Goal: Task Accomplishment & Management: Use online tool/utility

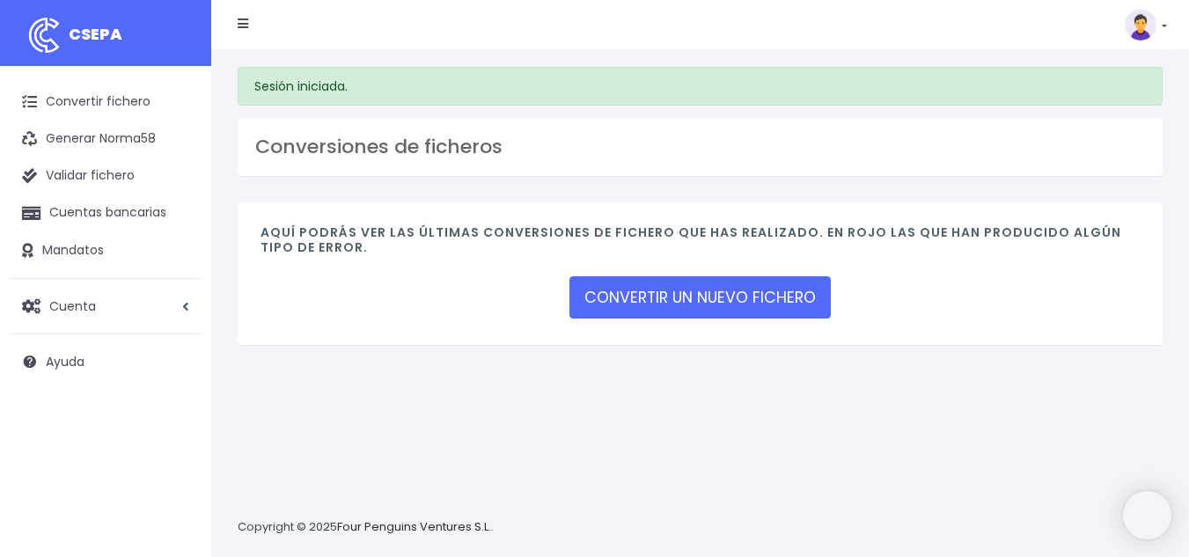
click at [670, 320] on div "CONVERTIR UN NUEVO FICHERO" at bounding box center [699, 297] width 261 height 48
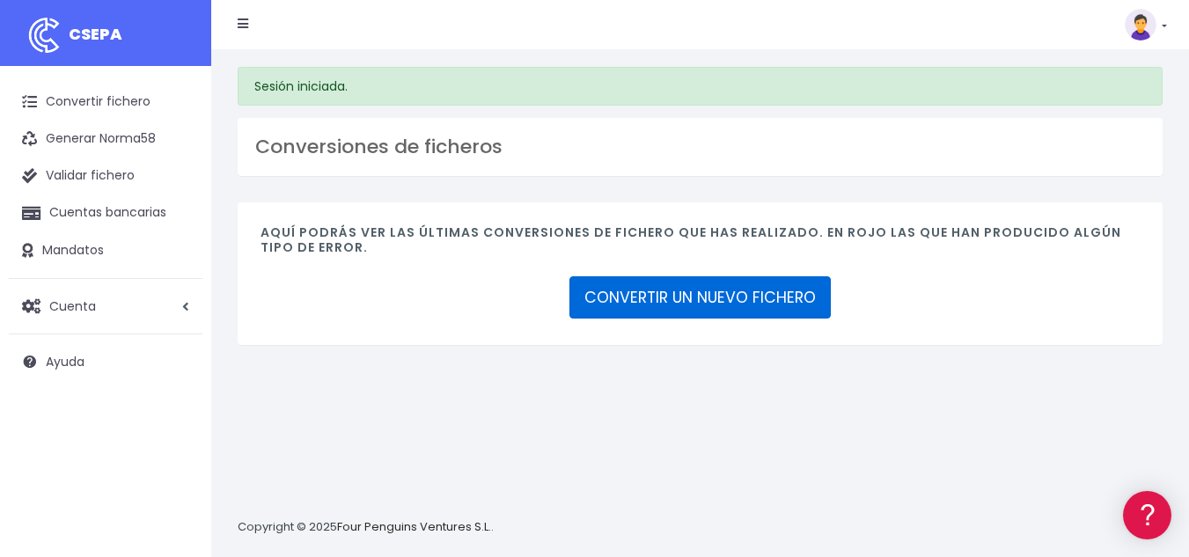
click at [670, 310] on link "CONVERTIR UN NUEVO FICHERO" at bounding box center [699, 297] width 261 height 42
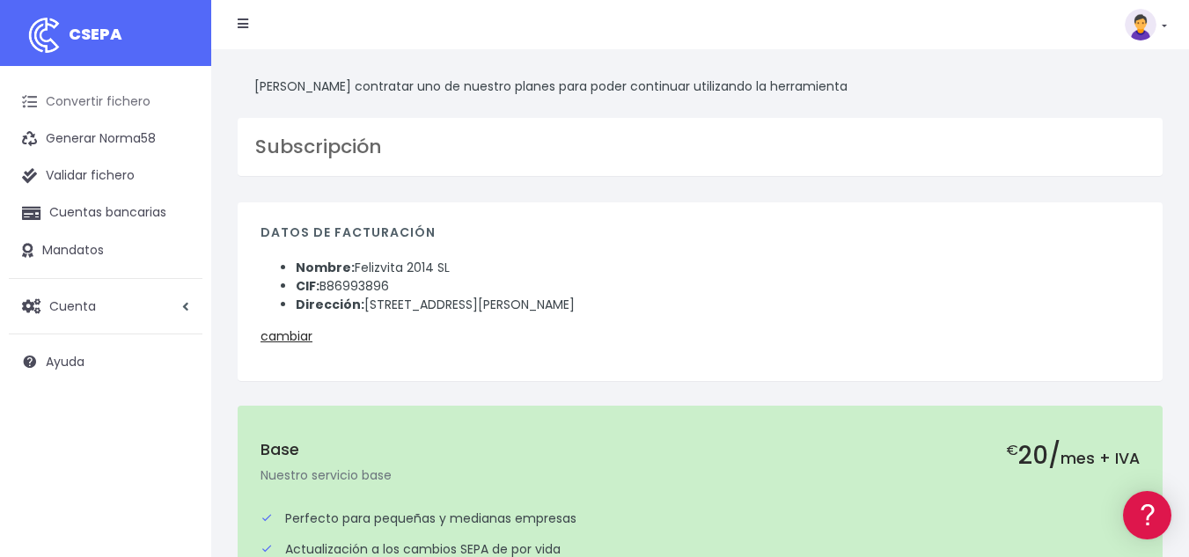
click at [92, 98] on link "Convertir fichero" at bounding box center [106, 102] width 194 height 37
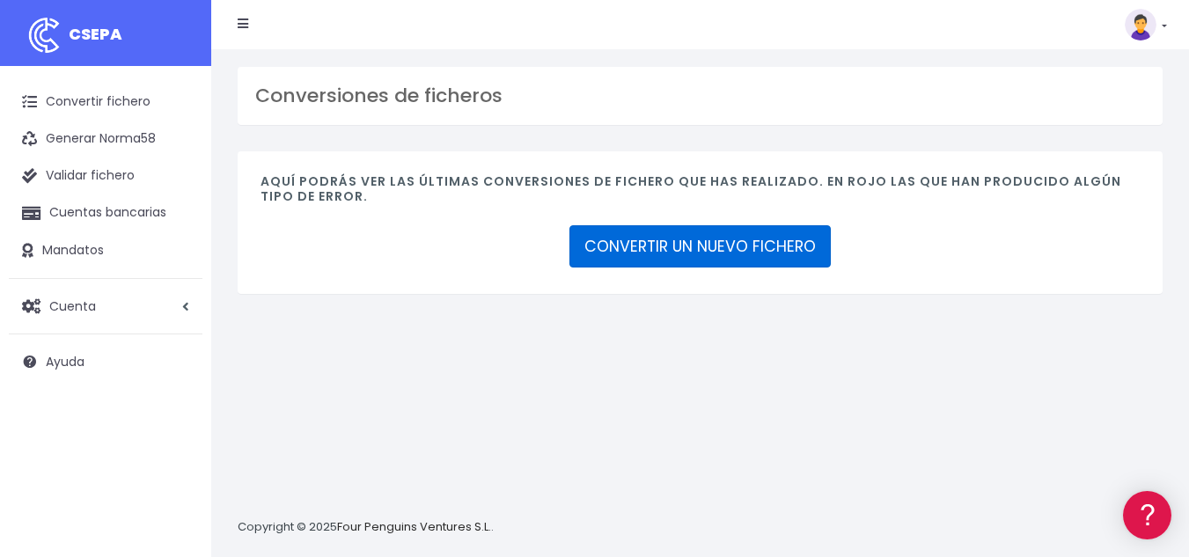
click at [642, 245] on link "CONVERTIR UN NUEVO FICHERO" at bounding box center [699, 246] width 261 height 42
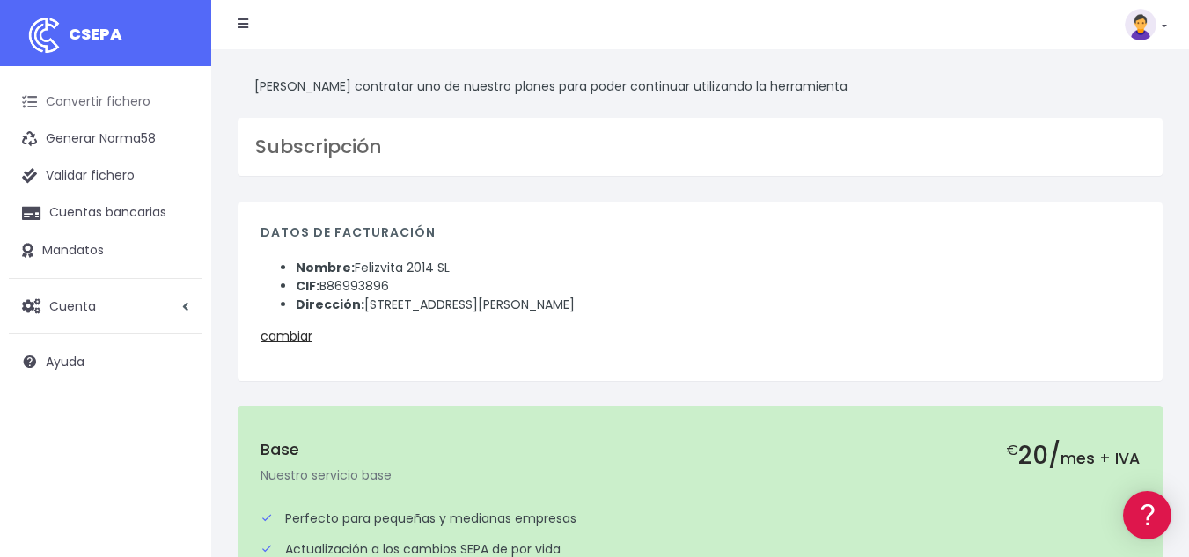
click at [131, 94] on link "Convertir fichero" at bounding box center [106, 102] width 194 height 37
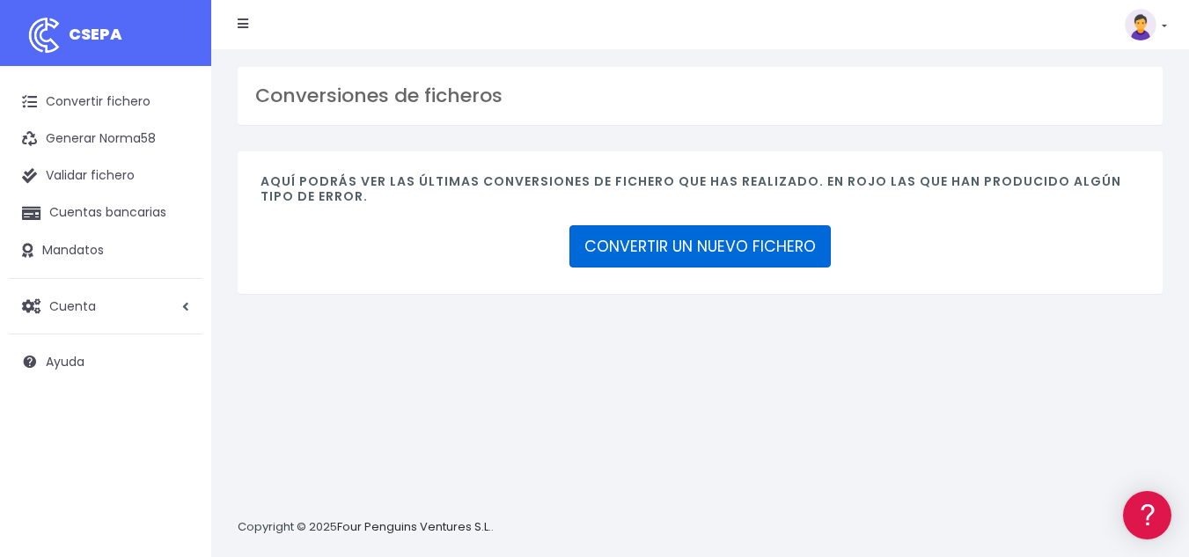
click at [710, 248] on link "CONVERTIR UN NUEVO FICHERO" at bounding box center [699, 246] width 261 height 42
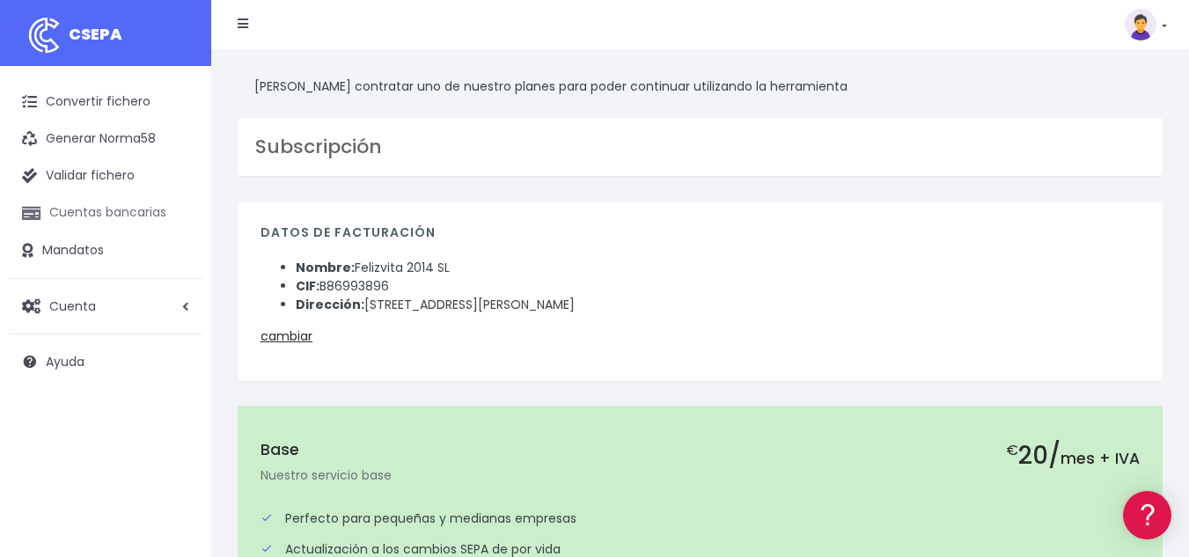
click at [119, 207] on link "Cuentas bancarias" at bounding box center [106, 212] width 194 height 37
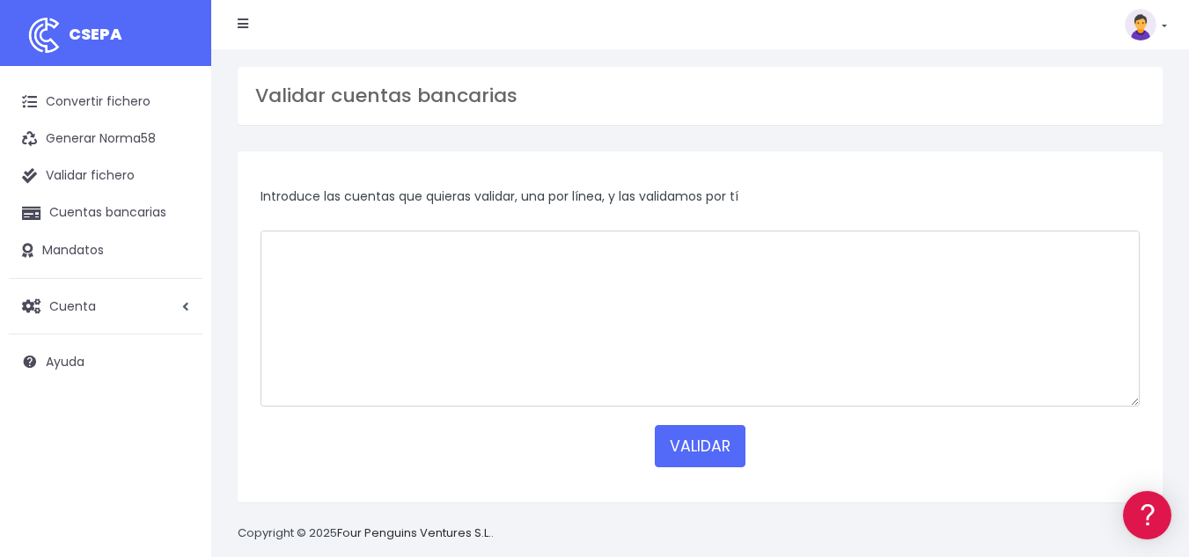
click at [130, 102] on link "Convertir fichero" at bounding box center [106, 102] width 194 height 37
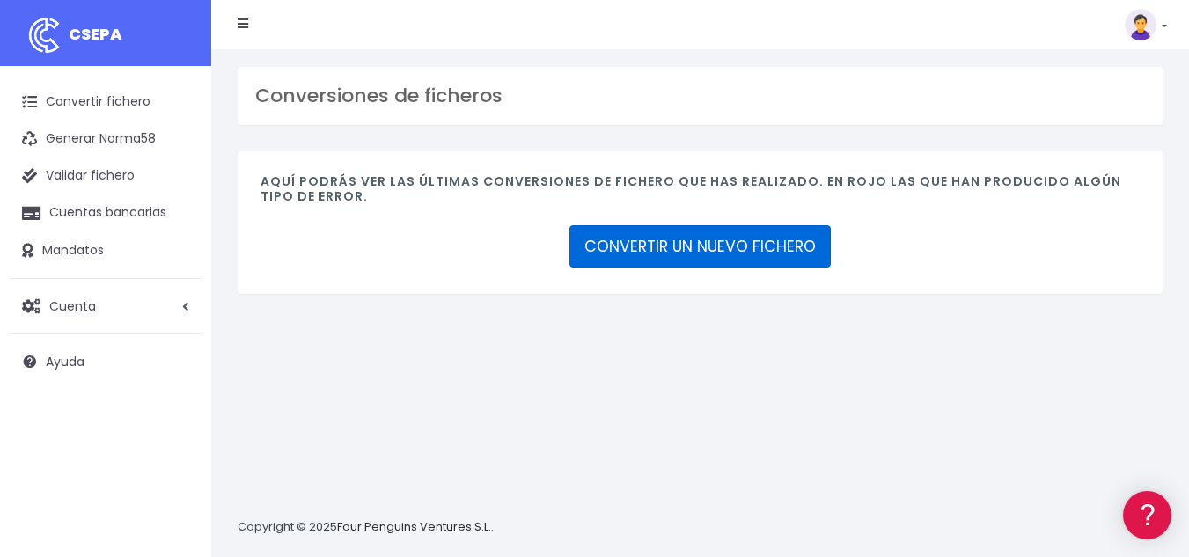
click at [743, 250] on link "CONVERTIR UN NUEVO FICHERO" at bounding box center [699, 246] width 261 height 42
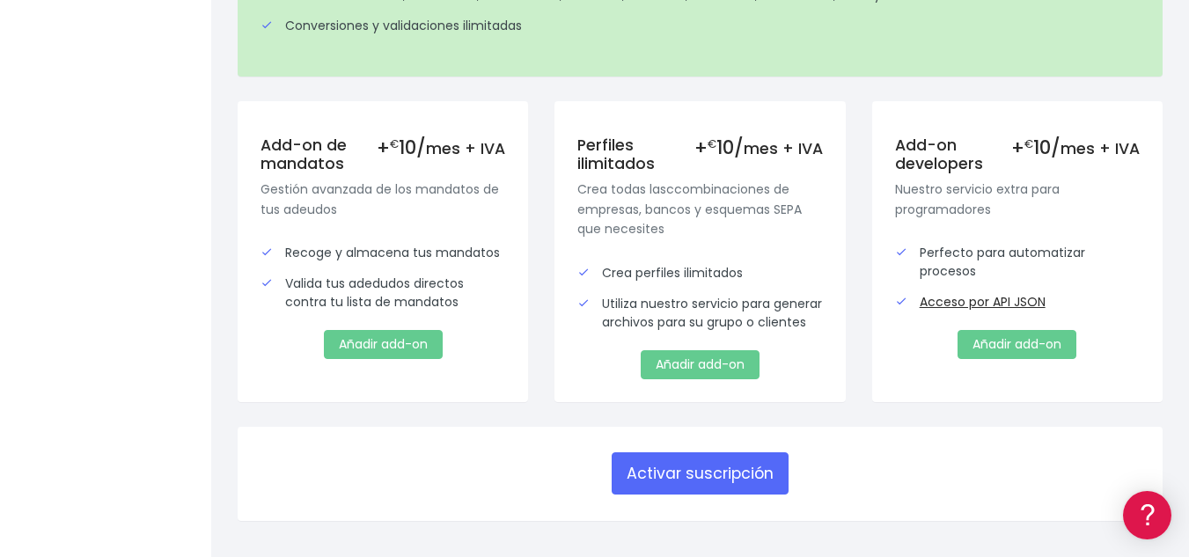
scroll to position [669, 0]
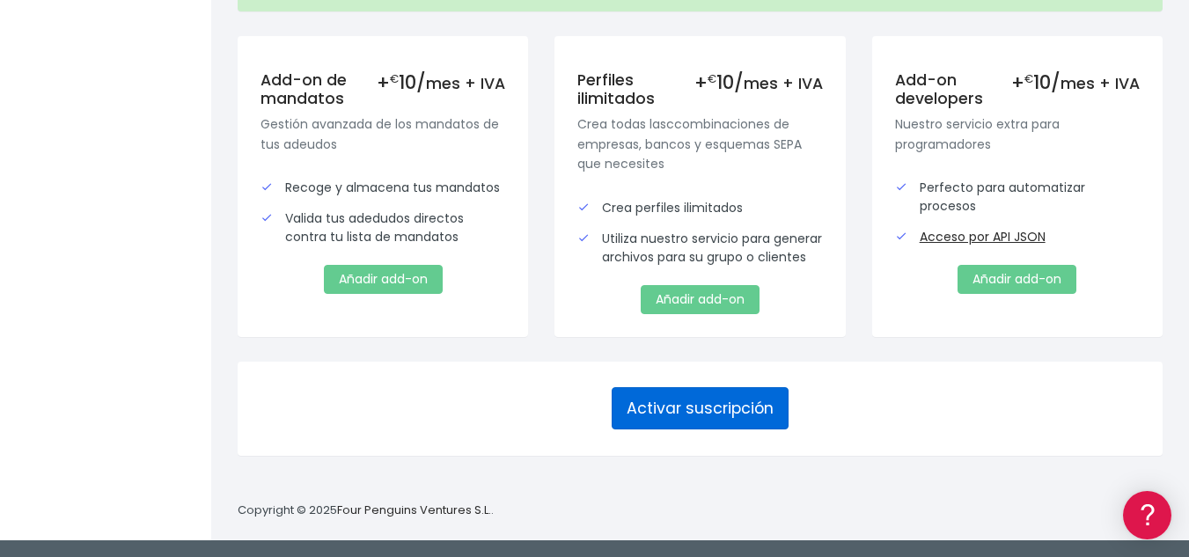
click at [709, 422] on button "Activar suscripción" at bounding box center [700, 408] width 177 height 42
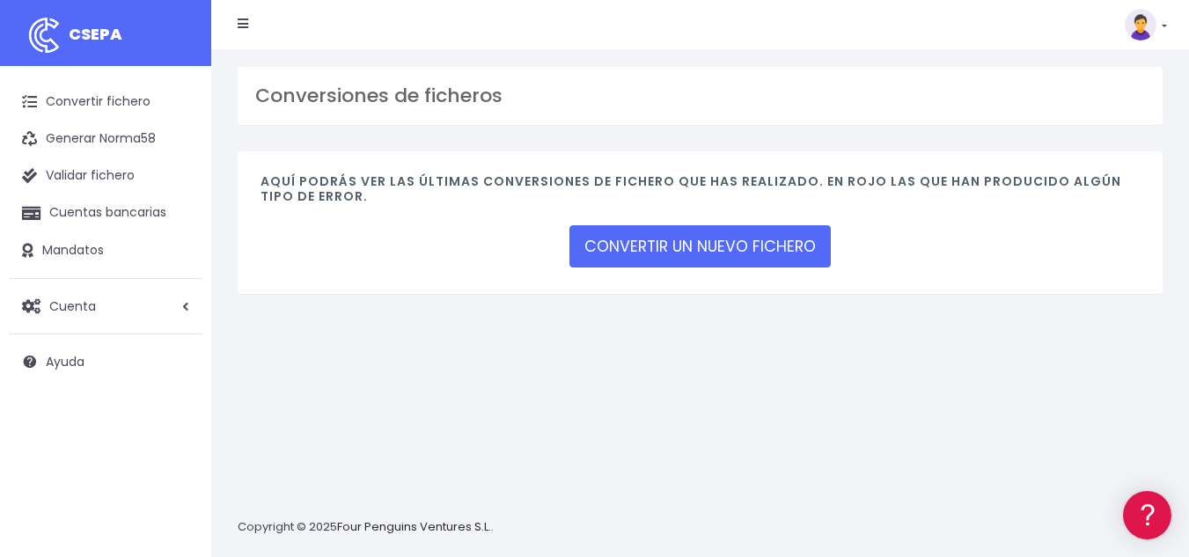
click at [1143, 24] on img at bounding box center [1141, 25] width 32 height 32
click at [1091, 106] on link "Facturación" at bounding box center [1104, 109] width 121 height 33
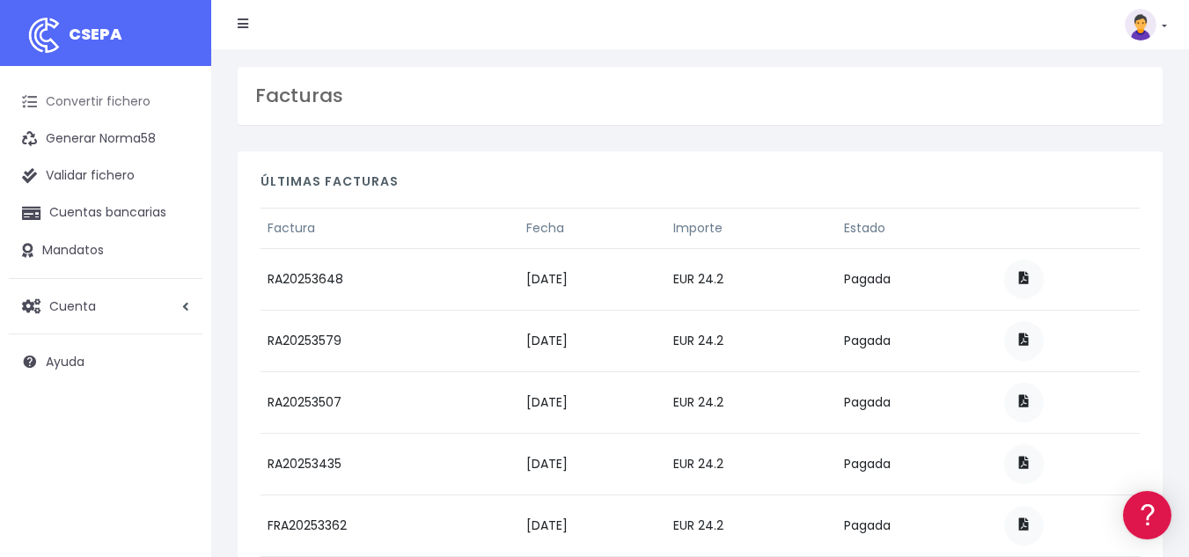
click at [84, 99] on link "Convertir fichero" at bounding box center [106, 102] width 194 height 37
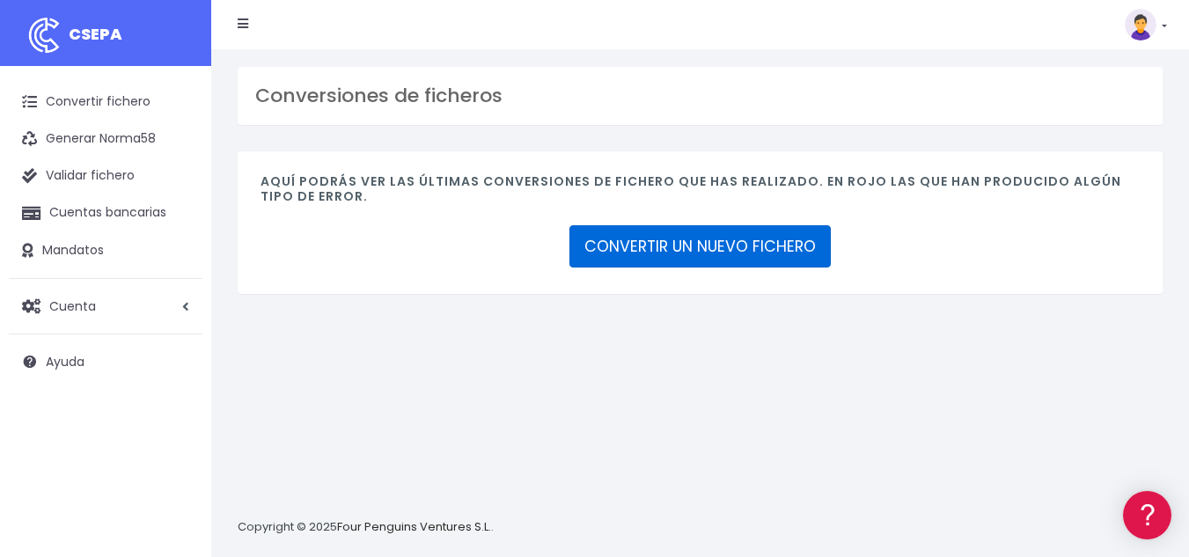
click at [705, 262] on link "CONVERTIR UN NUEVO FICHERO" at bounding box center [699, 246] width 261 height 42
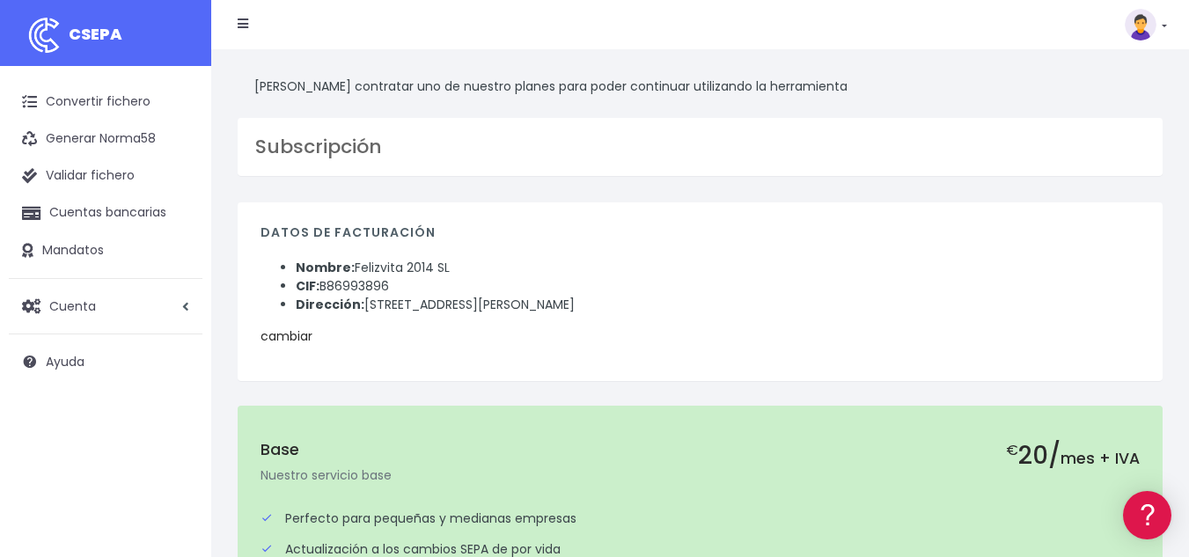
click at [301, 341] on link "cambiar" at bounding box center [286, 336] width 52 height 18
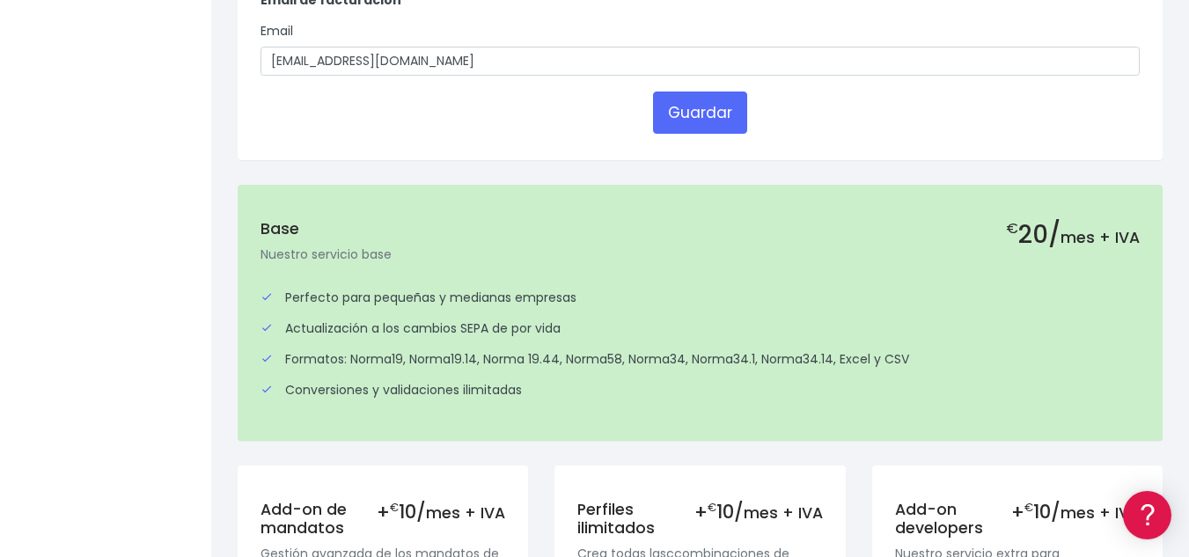
scroll to position [545, 0]
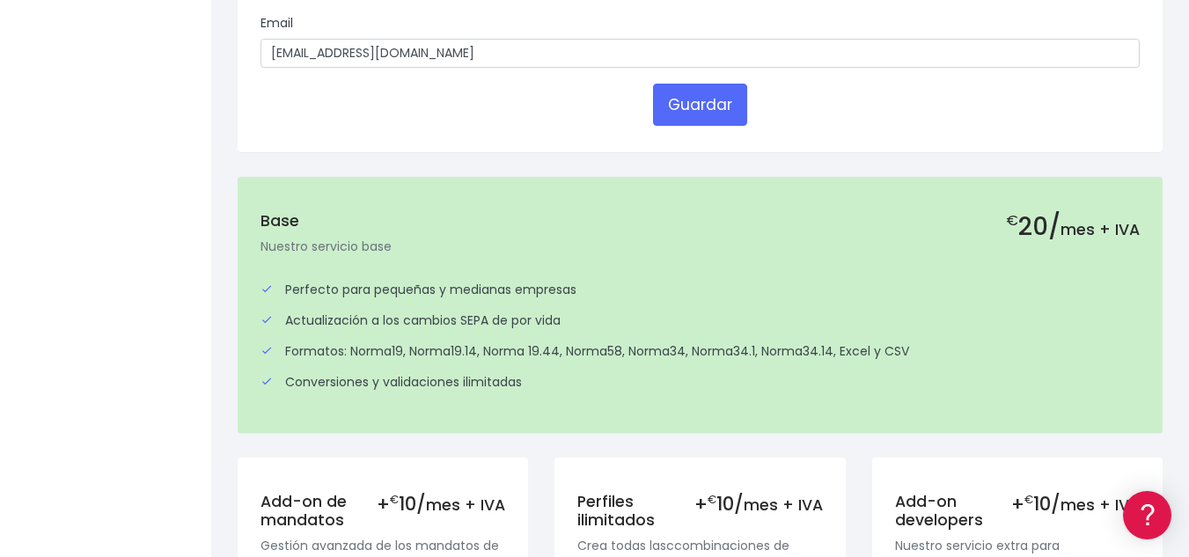
click at [304, 253] on p "Nuestro servicio base" at bounding box center [699, 246] width 879 height 19
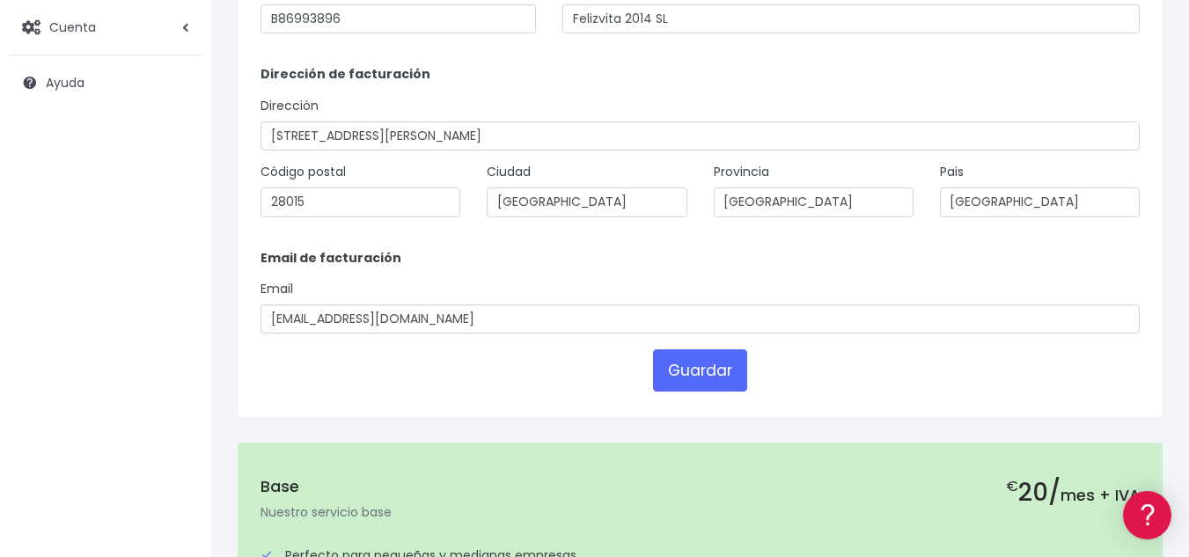
scroll to position [281, 0]
click at [679, 367] on button "Guardar" at bounding box center [700, 369] width 94 height 42
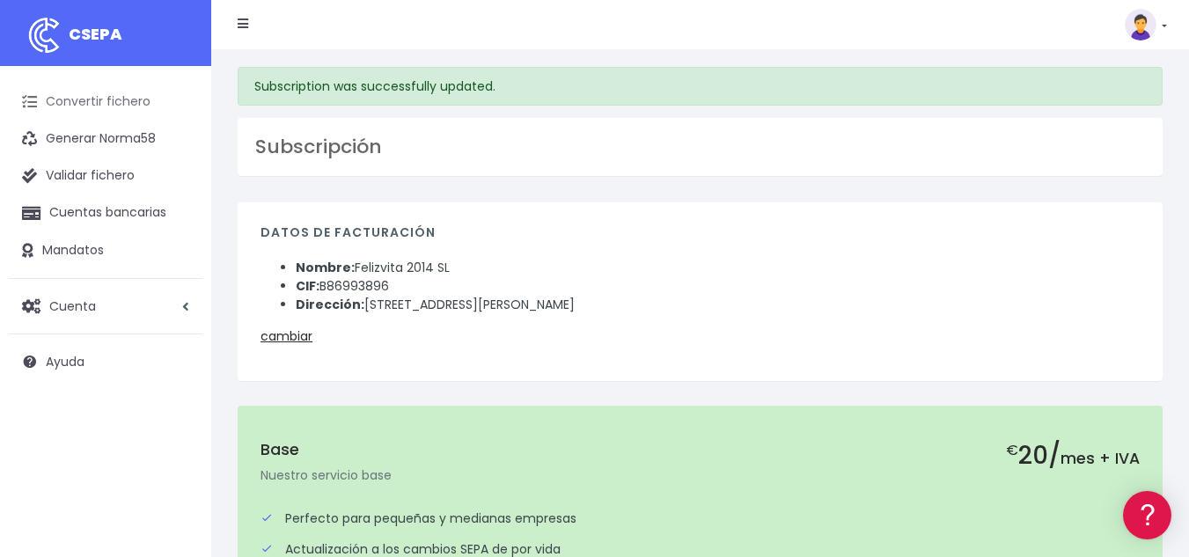
click at [99, 110] on link "Convertir fichero" at bounding box center [106, 102] width 194 height 37
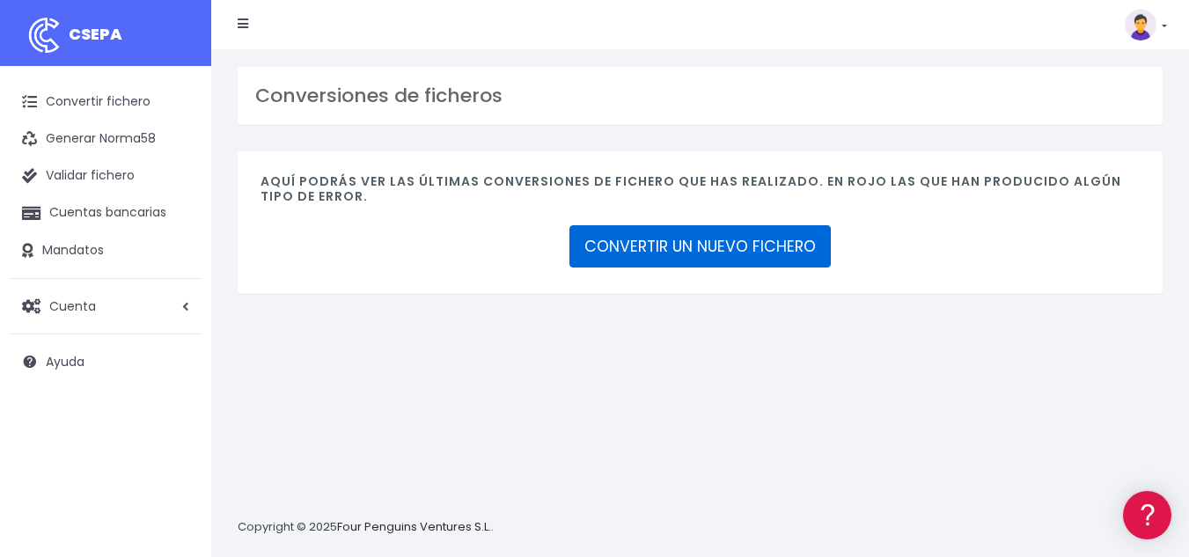
click at [734, 238] on link "CONVERTIR UN NUEVO FICHERO" at bounding box center [699, 246] width 261 height 42
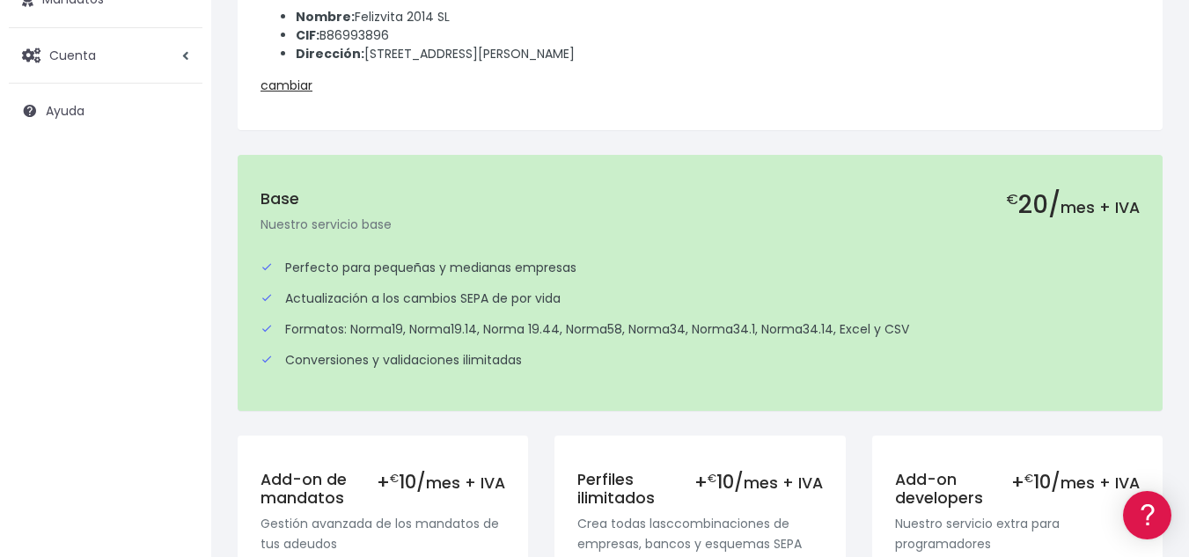
scroll to position [229, 0]
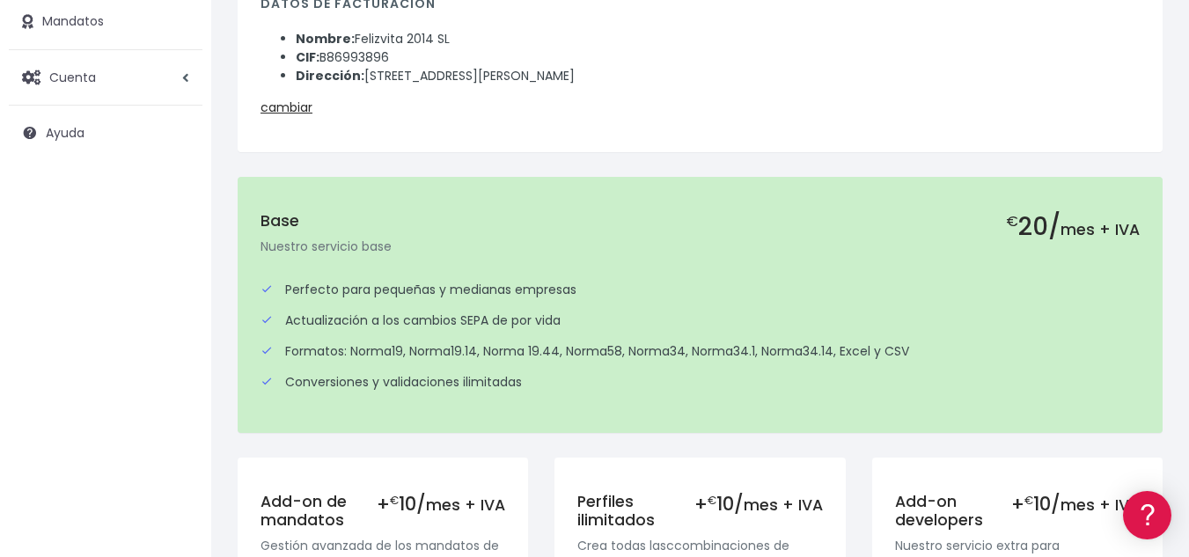
click at [1012, 303] on li "Perfecto para pequeñas y medianas empresas" at bounding box center [699, 290] width 879 height 31
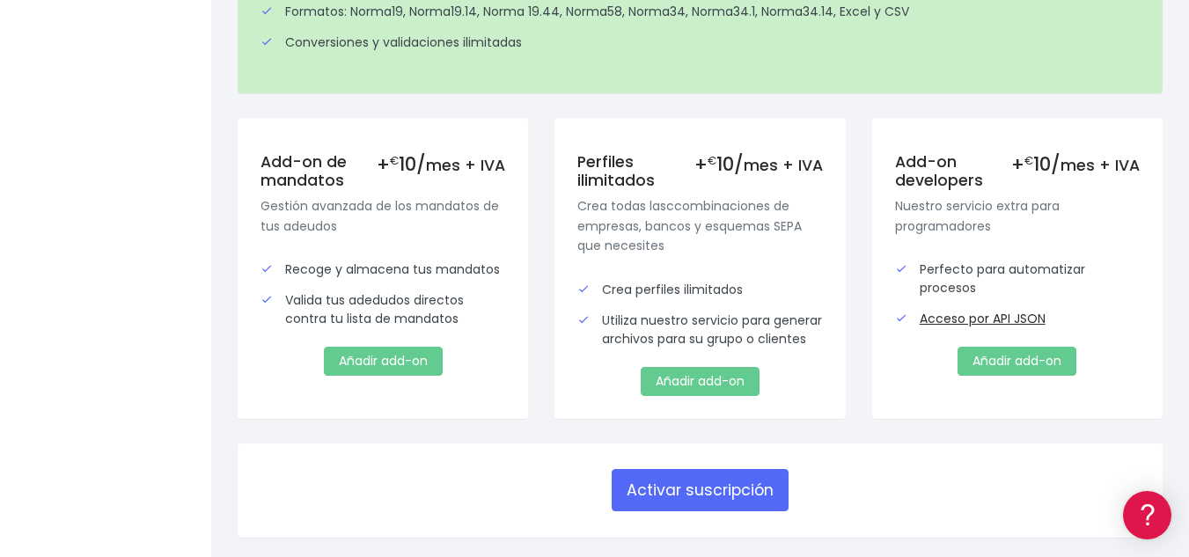
scroll to position [669, 0]
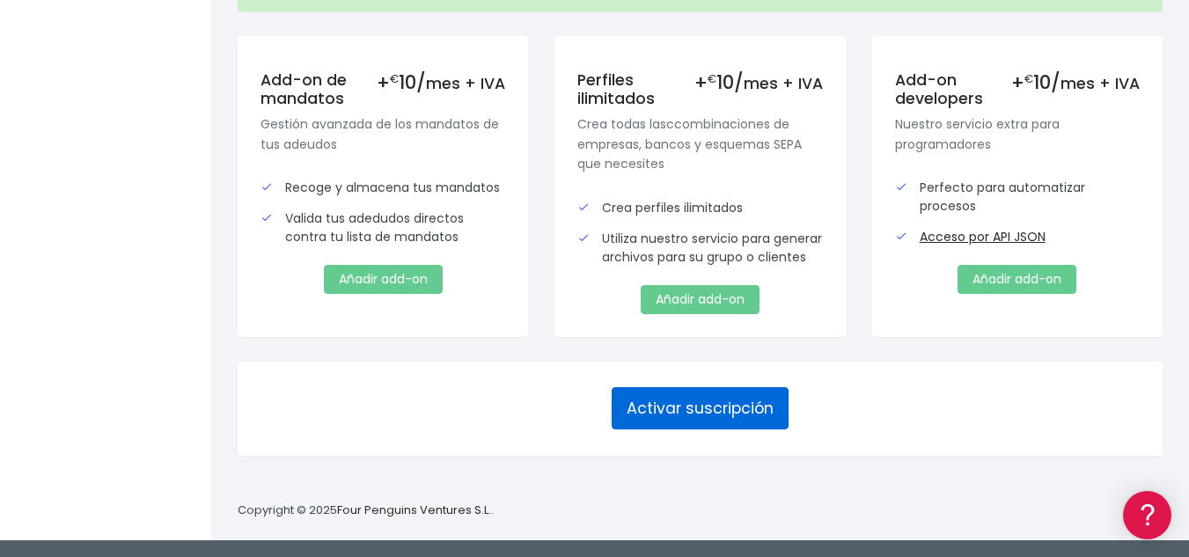
click at [703, 414] on button "Activar suscripción" at bounding box center [700, 408] width 177 height 42
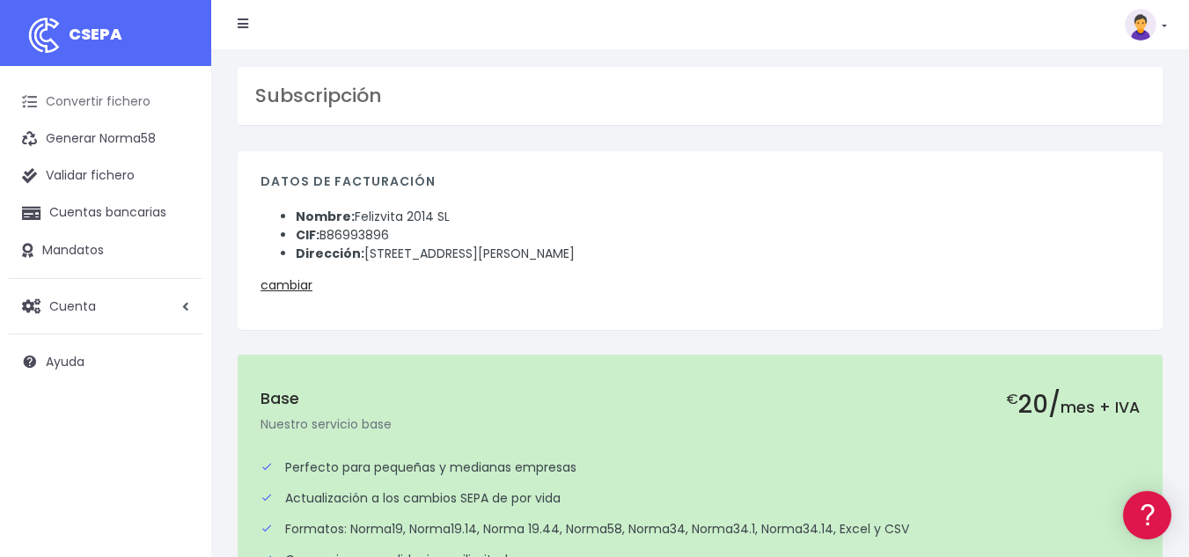
click at [125, 106] on link "Convertir fichero" at bounding box center [106, 102] width 194 height 37
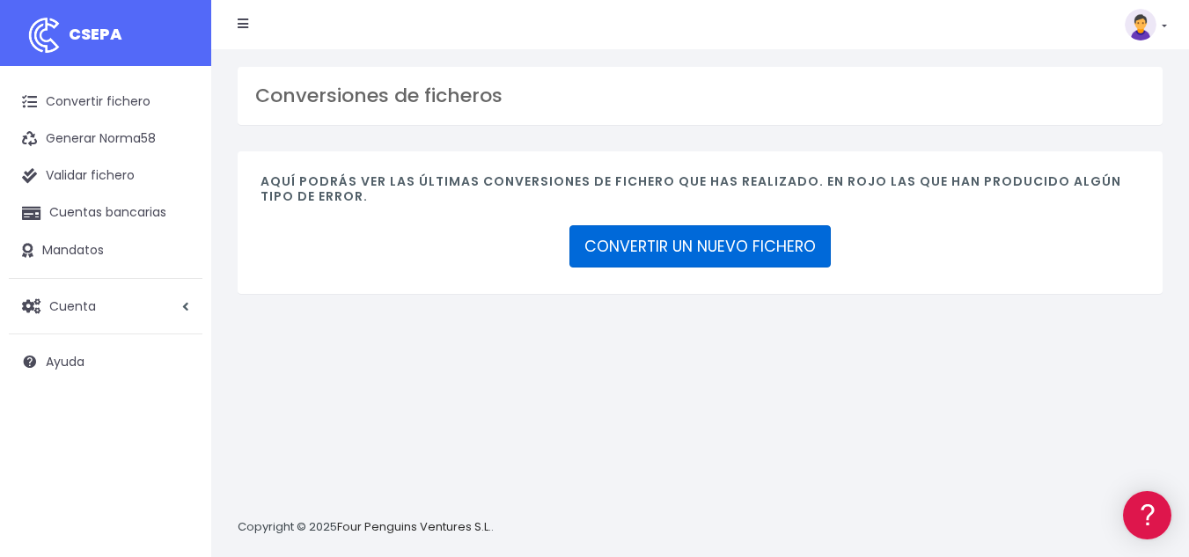
click at [729, 250] on link "CONVERTIR UN NUEVO FICHERO" at bounding box center [699, 246] width 261 height 42
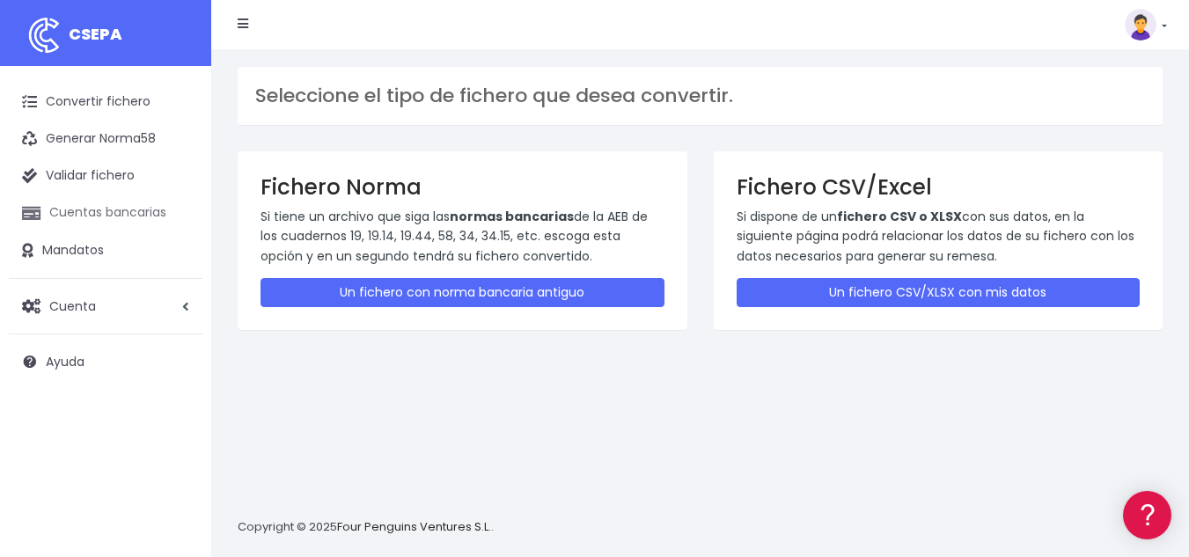
click at [86, 208] on link "Cuentas bancarias" at bounding box center [106, 212] width 194 height 37
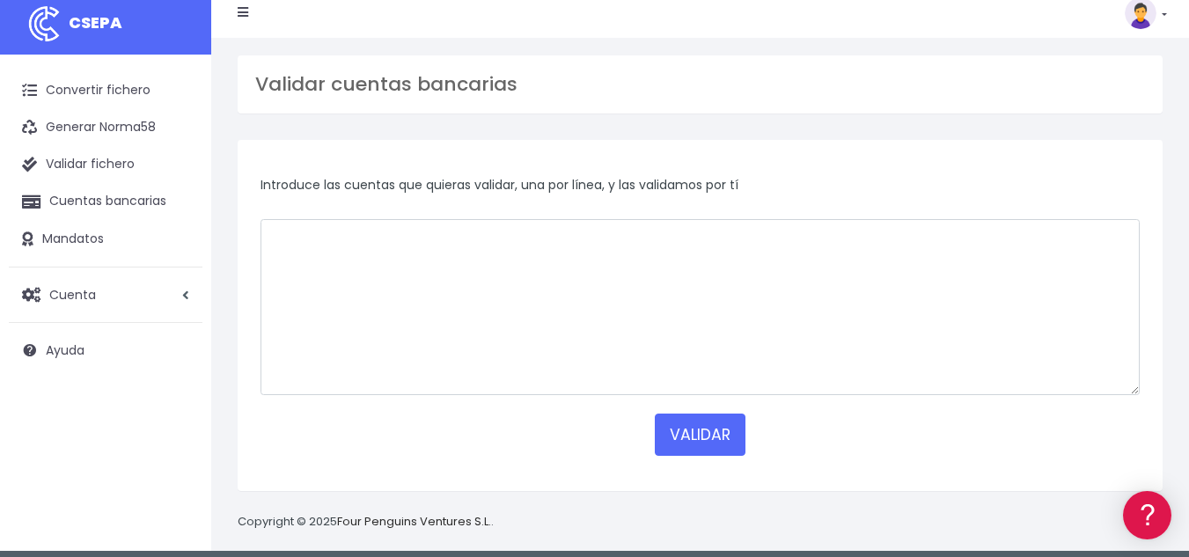
scroll to position [22, 0]
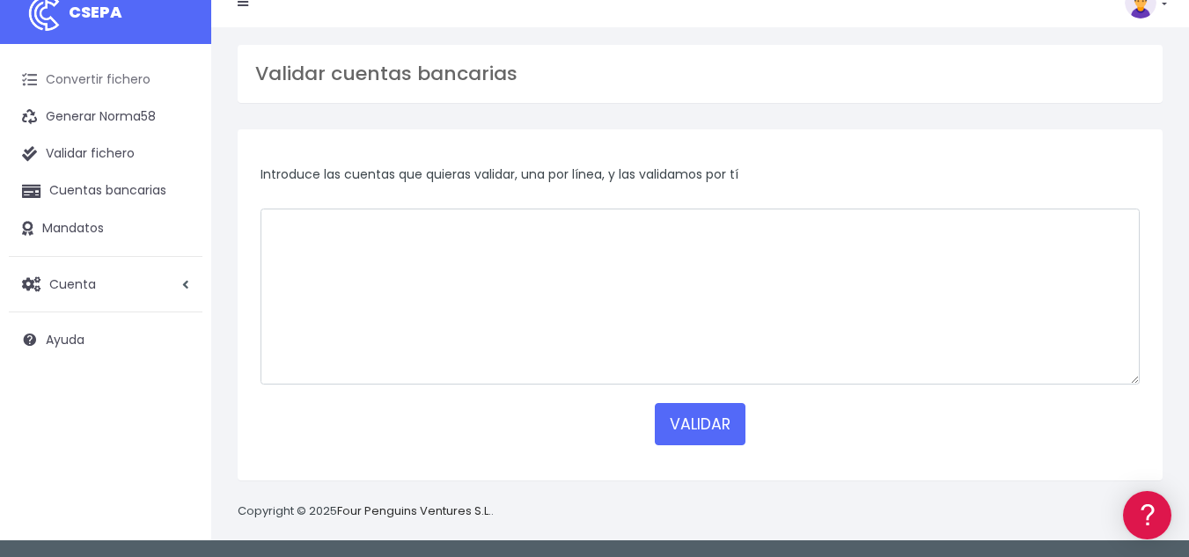
click at [114, 77] on link "Convertir fichero" at bounding box center [106, 80] width 194 height 37
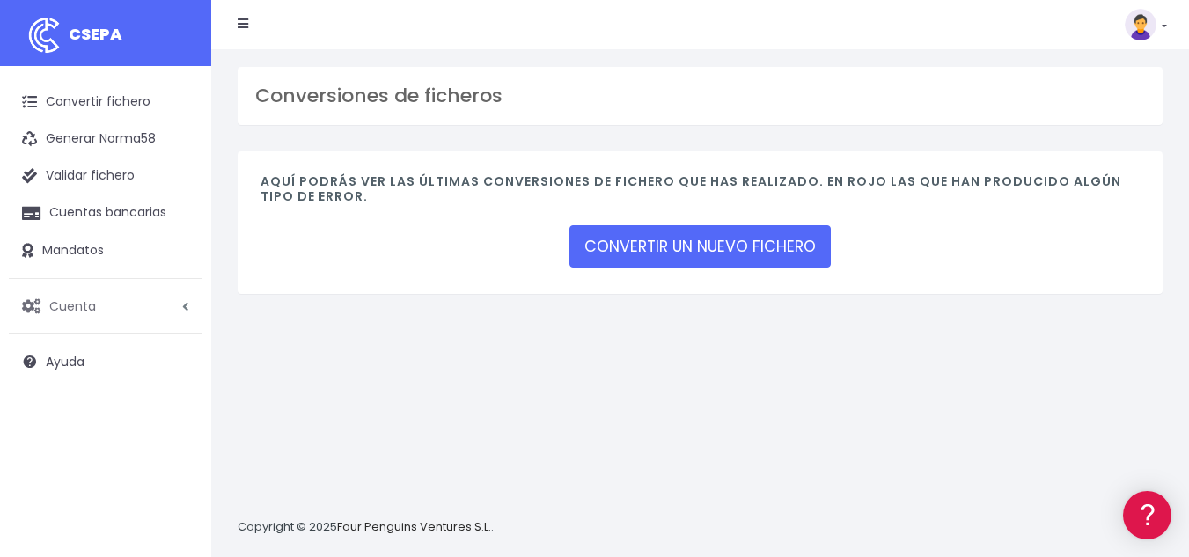
click at [86, 301] on span "Cuenta" at bounding box center [72, 306] width 47 height 18
click at [69, 385] on link "Suscripción" at bounding box center [115, 380] width 174 height 32
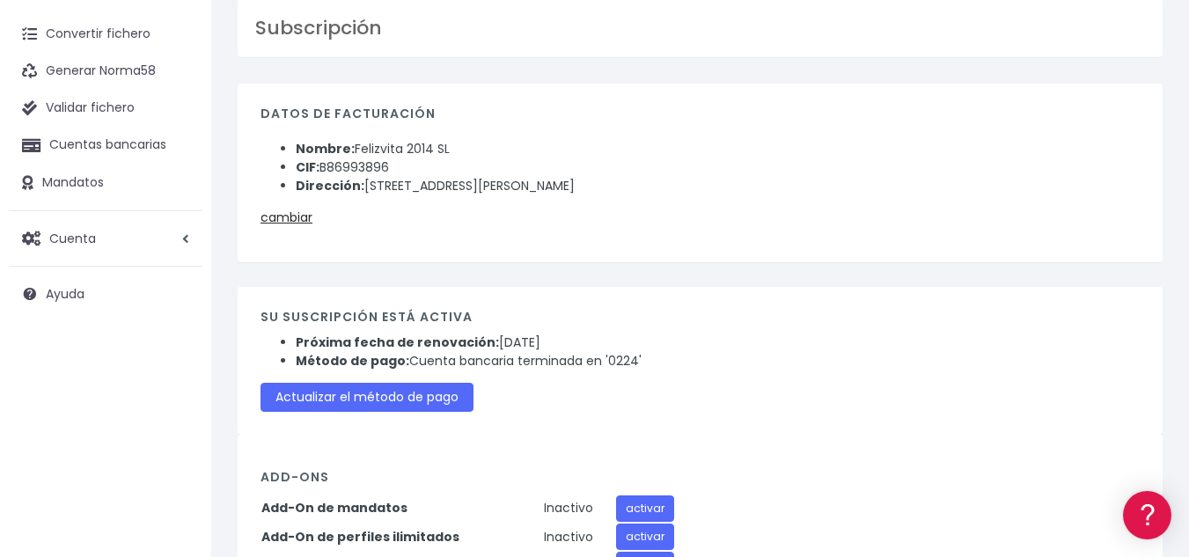
scroll to position [37, 0]
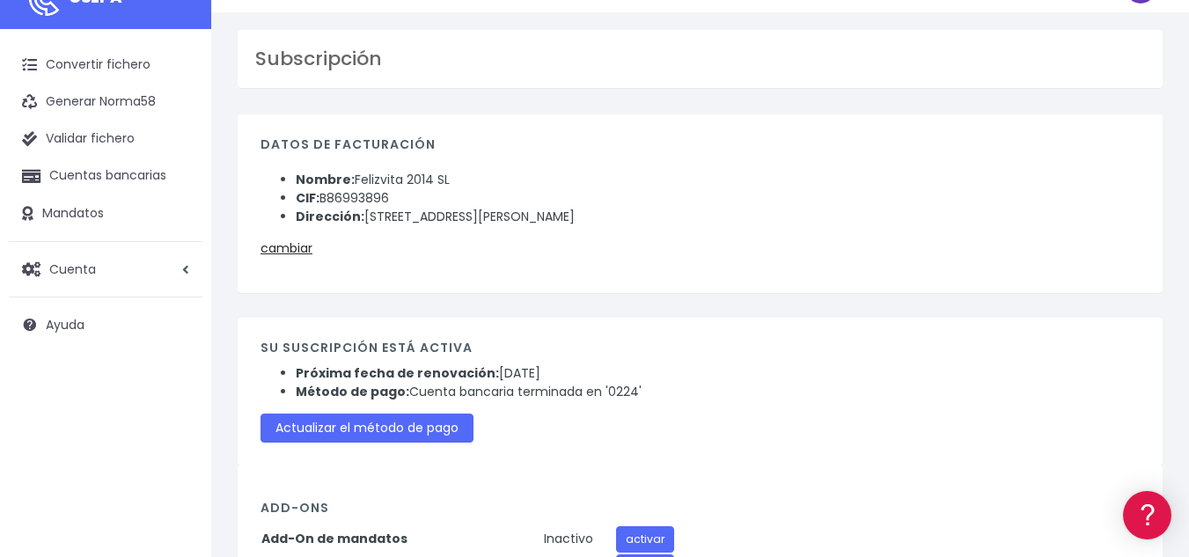
click at [424, 374] on strong "Próxima fecha de renovación:" at bounding box center [397, 373] width 203 height 18
click at [500, 372] on li "Próxima fecha de renovación: 1 de octubre de 2025" at bounding box center [718, 373] width 844 height 18
click at [88, 77] on link "Convertir fichero" at bounding box center [106, 65] width 194 height 37
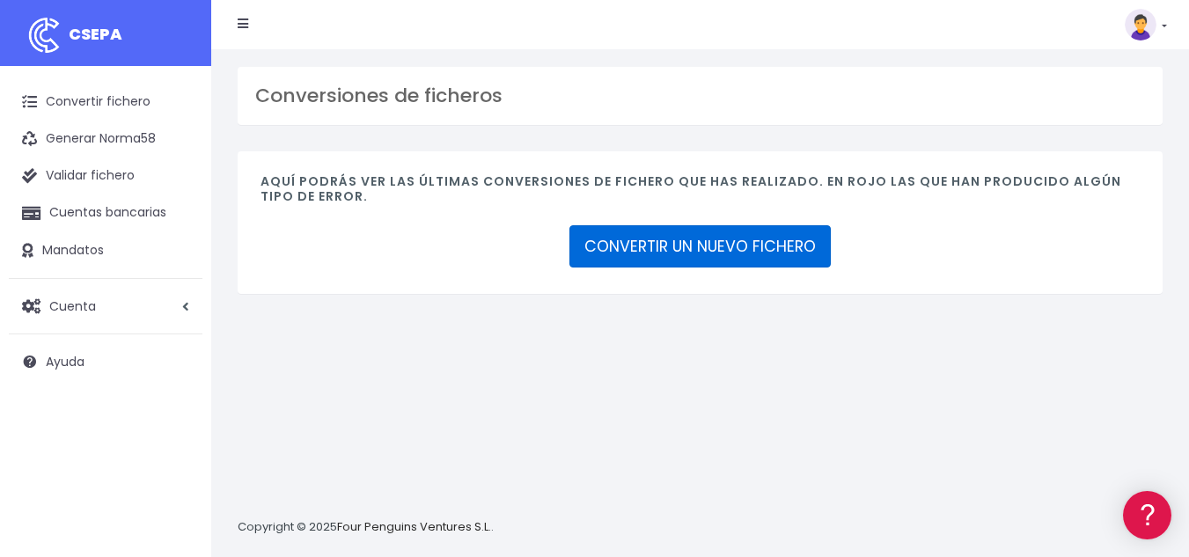
click at [677, 264] on link "CONVERTIR UN NUEVO FICHERO" at bounding box center [699, 246] width 261 height 42
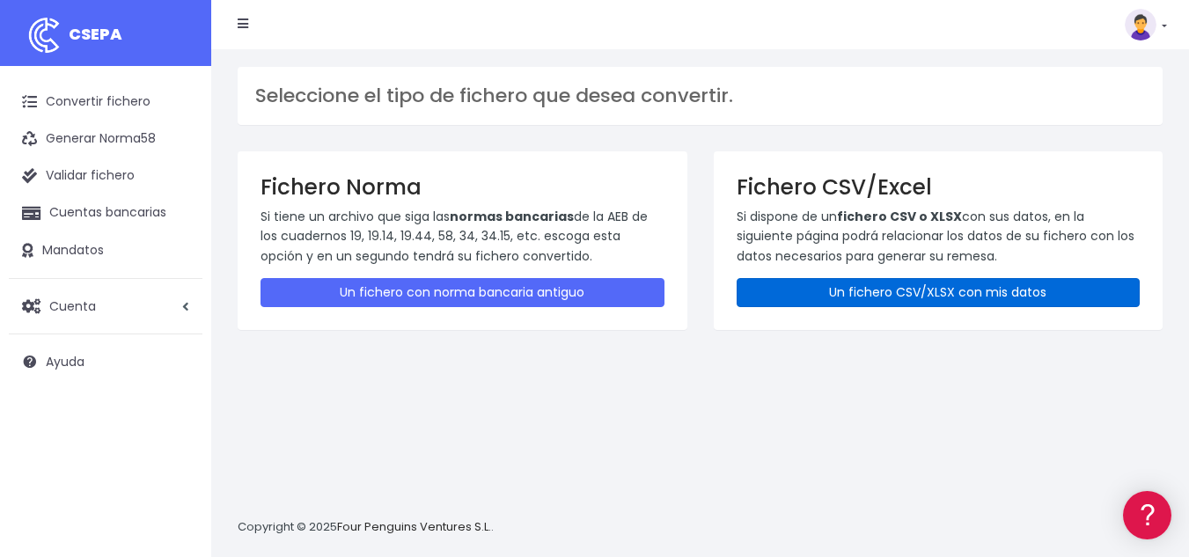
click at [836, 289] on link "Un fichero CSV/XLSX con mis datos" at bounding box center [938, 292] width 404 height 29
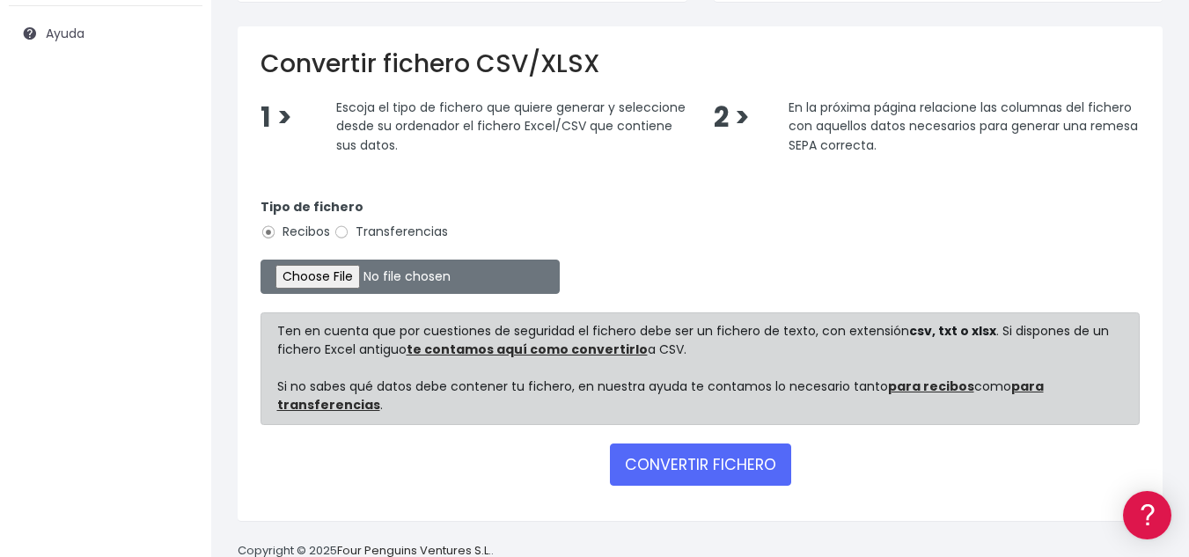
scroll to position [352, 0]
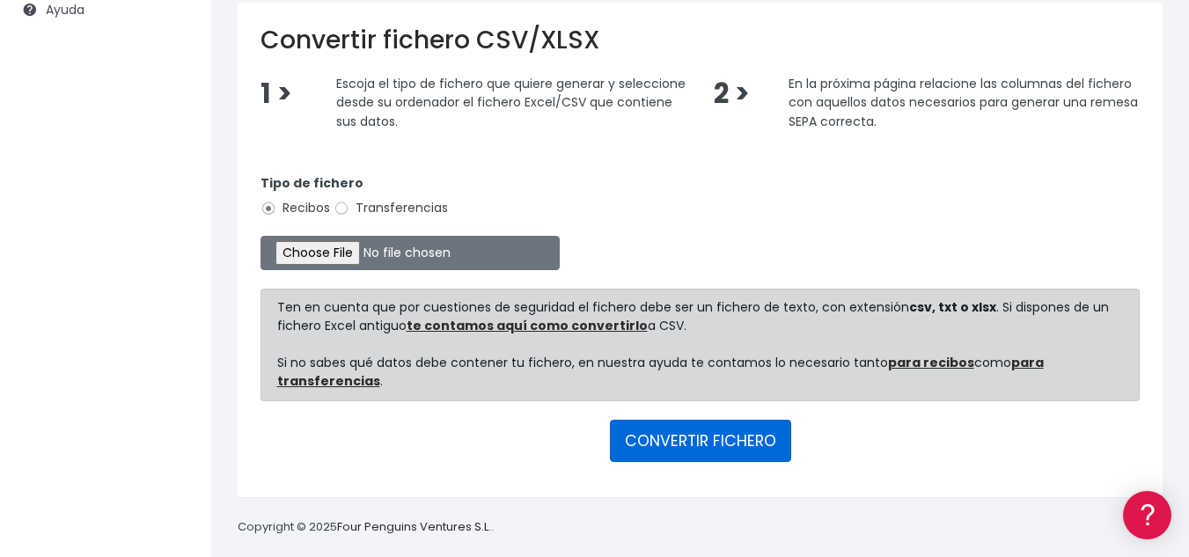
click at [690, 448] on button "CONVERTIR FICHERO" at bounding box center [700, 441] width 181 height 42
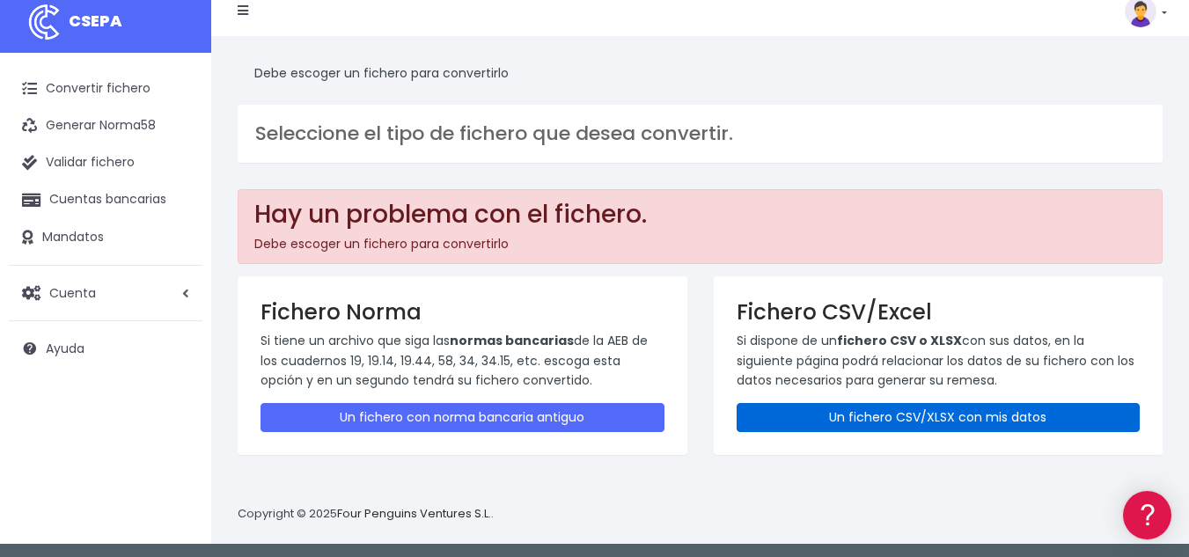
scroll to position [17, 0]
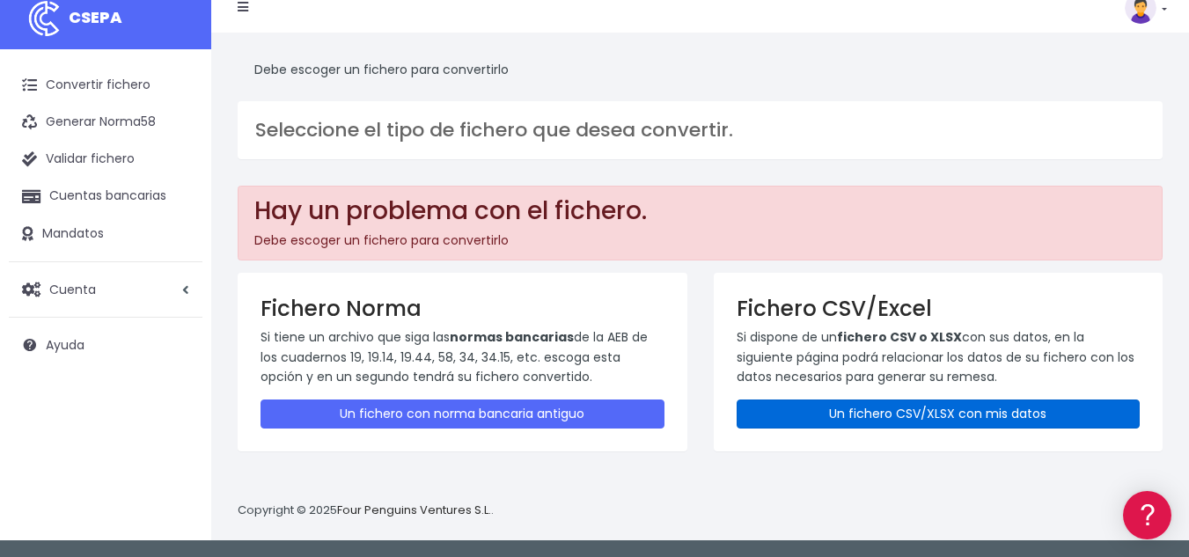
click at [868, 418] on link "Un fichero CSV/XLSX con mis datos" at bounding box center [938, 413] width 404 height 29
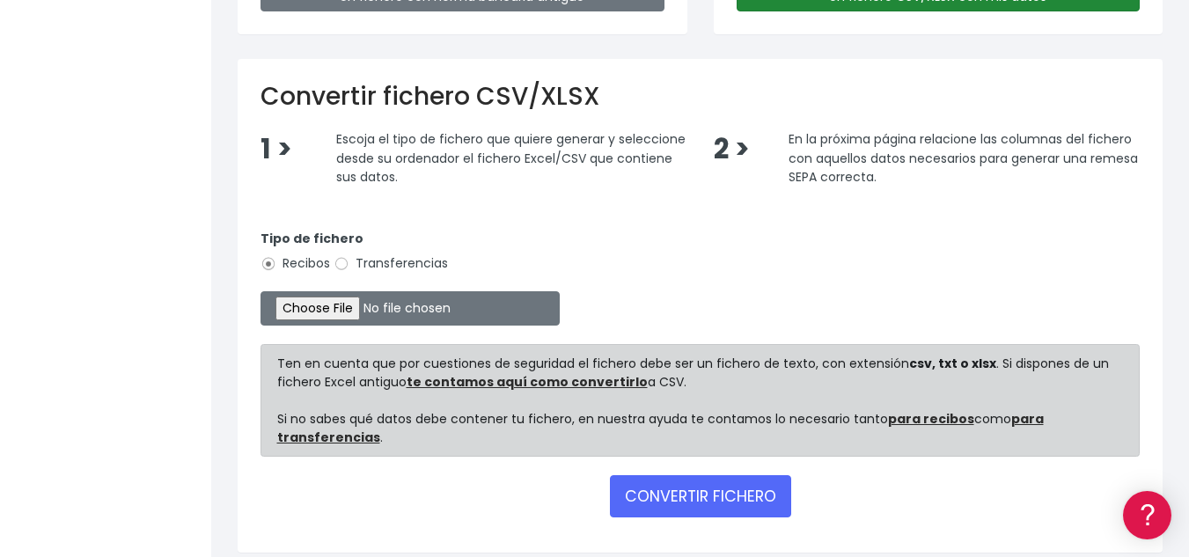
scroll to position [440, 0]
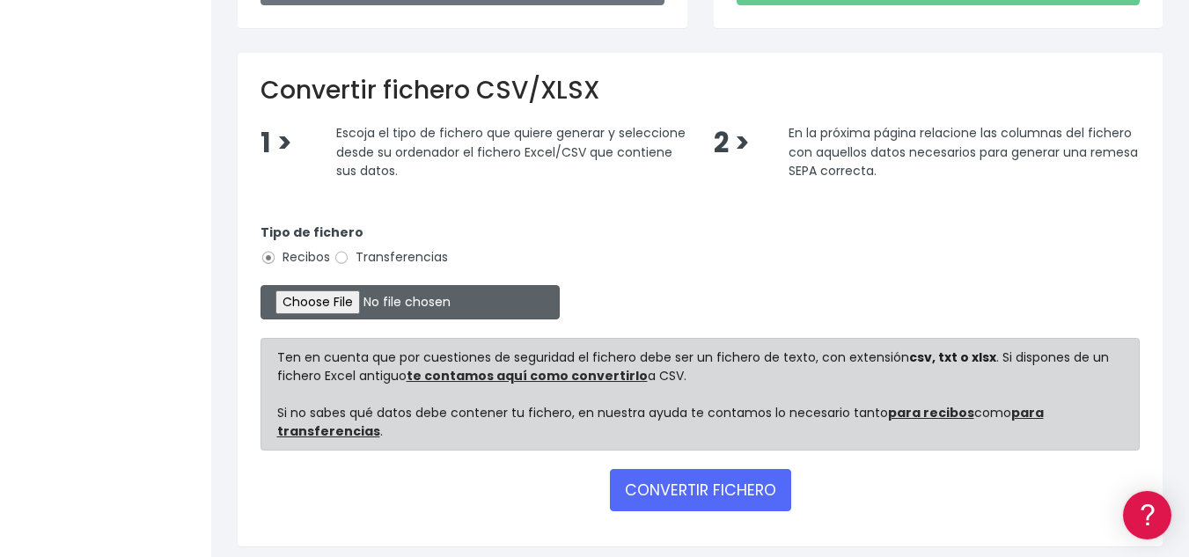
click at [381, 298] on input "file" at bounding box center [409, 302] width 299 height 34
type input "C:\fakepath\PAGO NÓMINAS SAD AGOSTO 2025 (1).csv"
click at [353, 264] on label "Transferencias" at bounding box center [390, 257] width 114 height 18
click at [349, 264] on input "Transferencias" at bounding box center [341, 258] width 16 height 16
radio input "true"
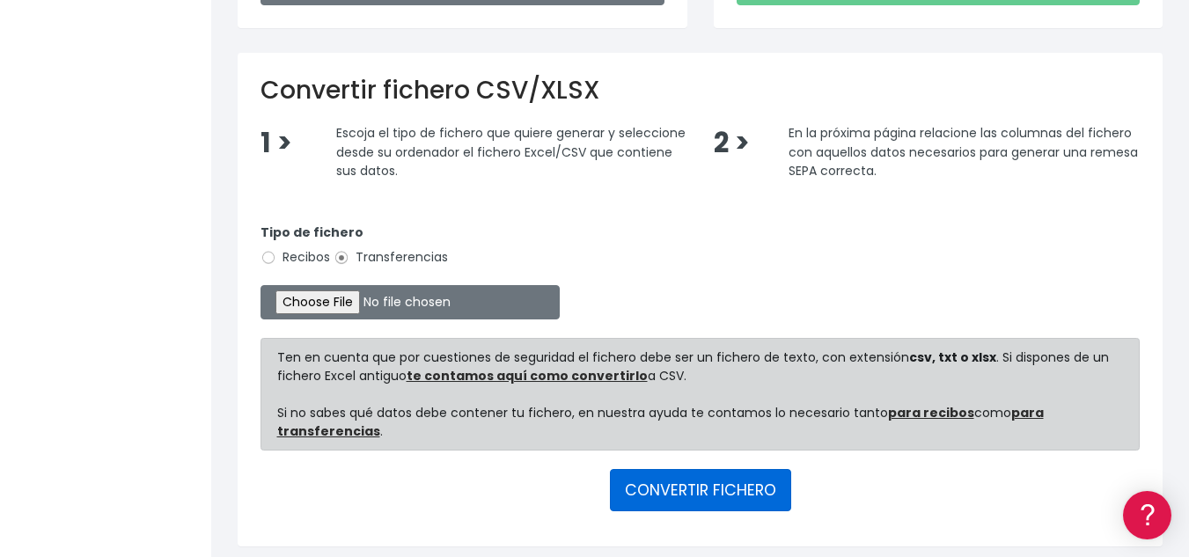
click at [705, 494] on button "CONVERTIR FICHERO" at bounding box center [700, 490] width 181 height 42
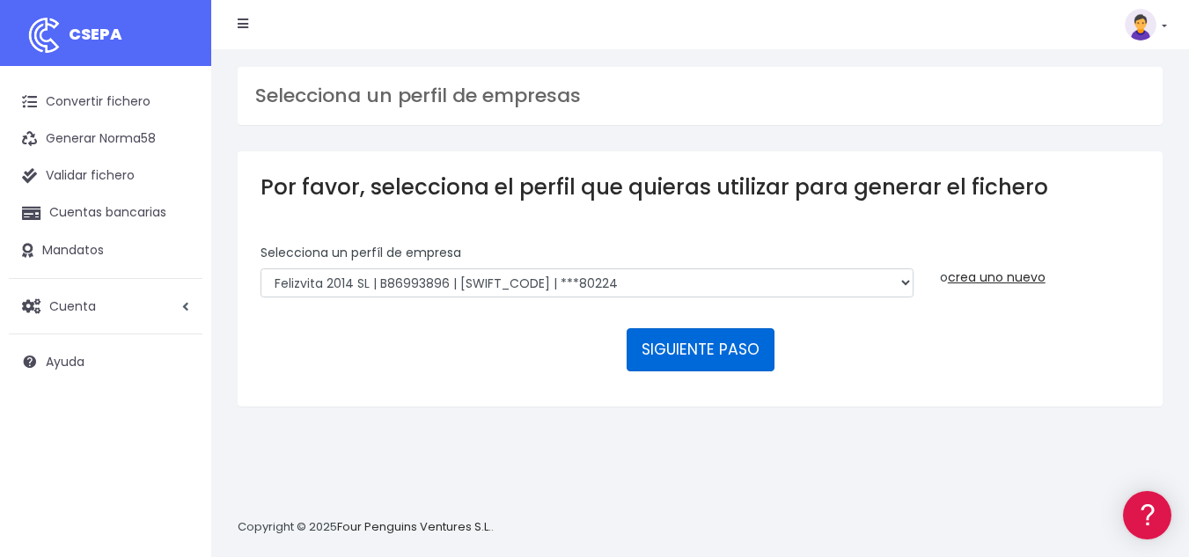
click at [711, 362] on button "SIGUIENTE PASO" at bounding box center [700, 349] width 148 height 42
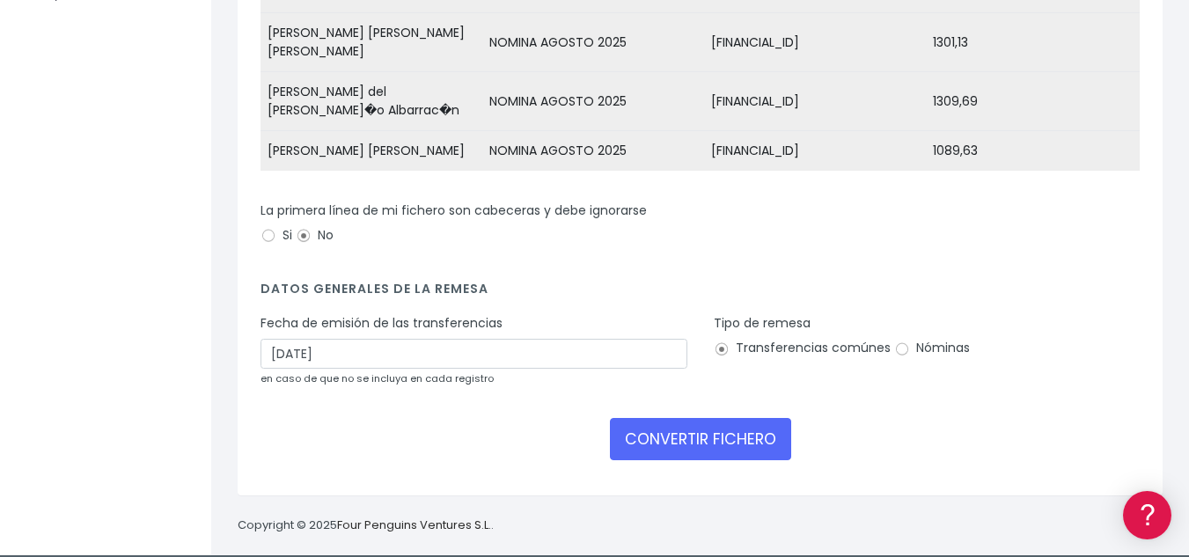
scroll to position [397, 0]
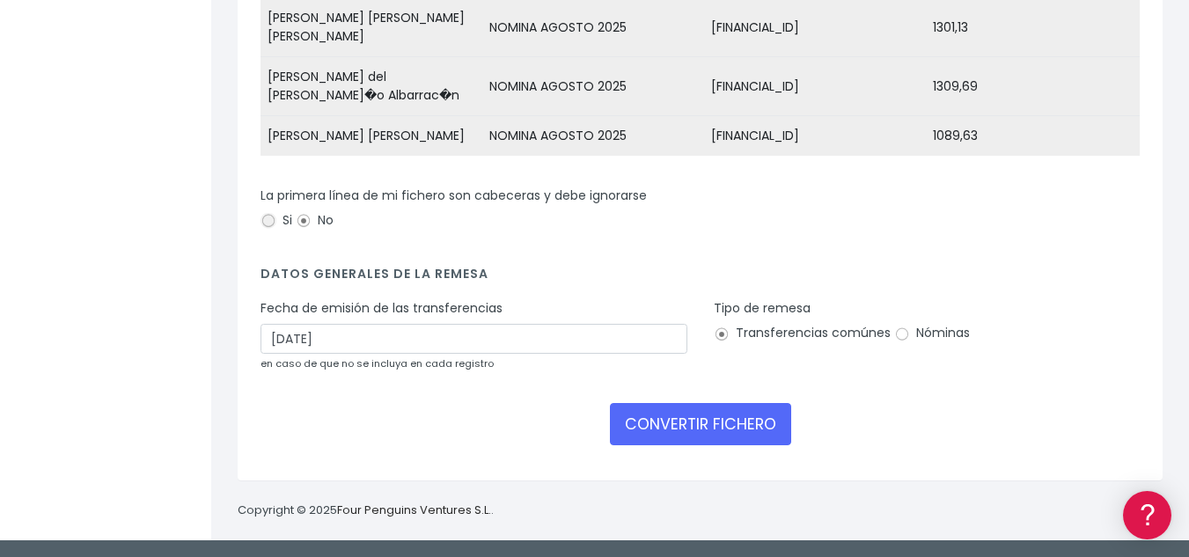
click at [270, 223] on input "Si" at bounding box center [268, 221] width 16 height 16
radio input "true"
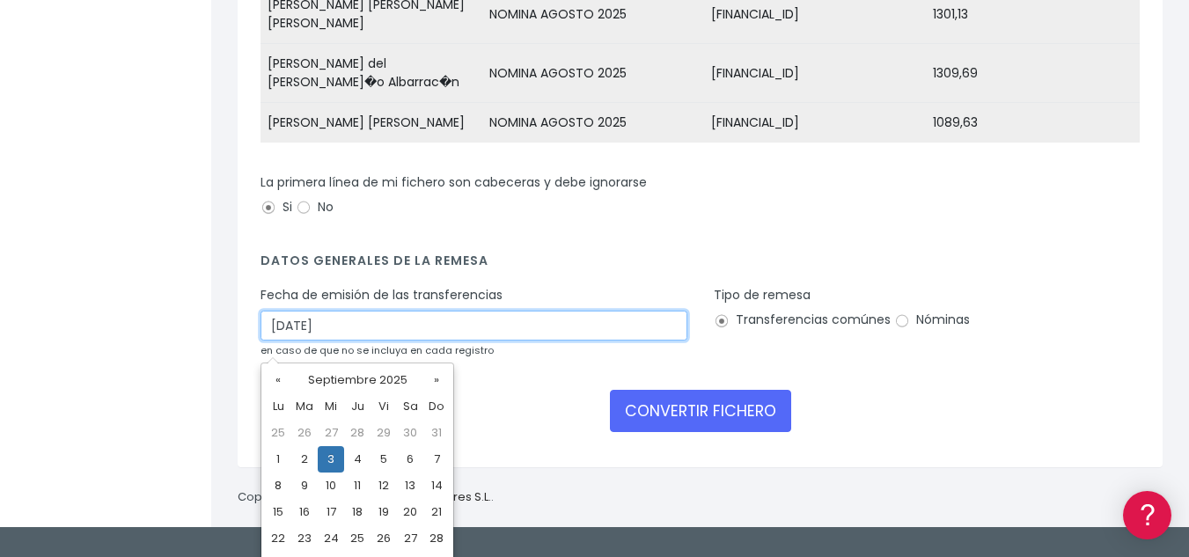
click at [417, 341] on input "03/09/2025" at bounding box center [473, 326] width 427 height 30
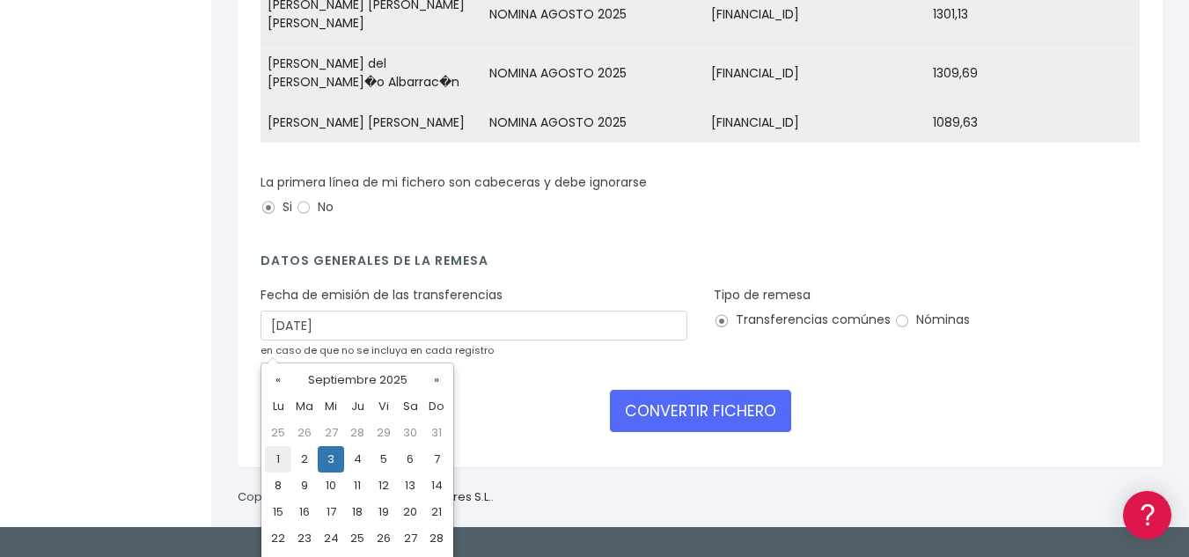
click at [286, 457] on td "1" at bounding box center [278, 459] width 26 height 26
type input "01/09/2025"
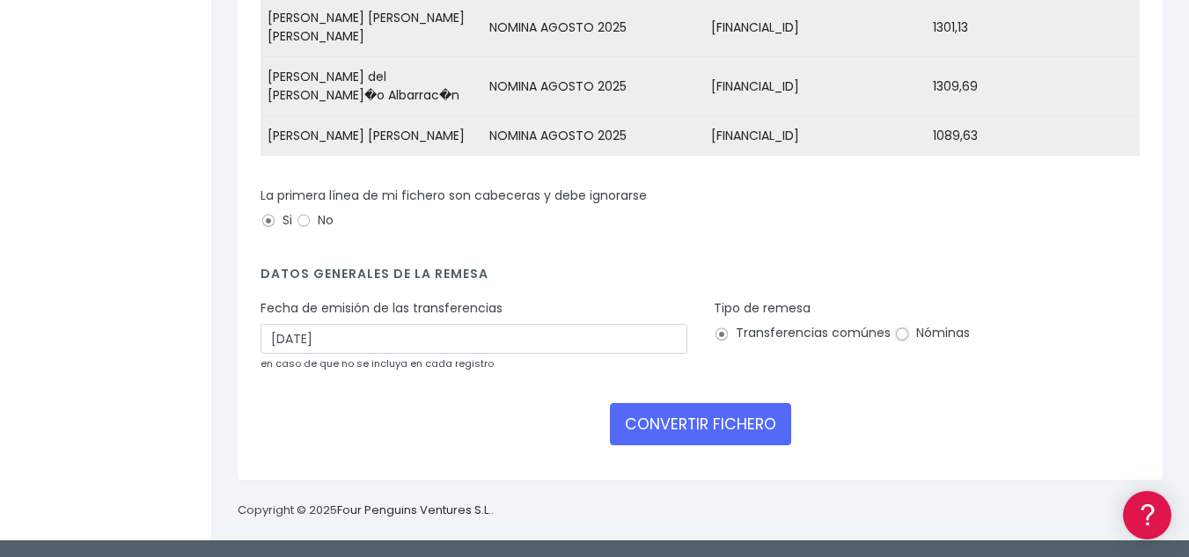
click at [898, 337] on input "Nóminas" at bounding box center [902, 334] width 16 height 16
radio input "true"
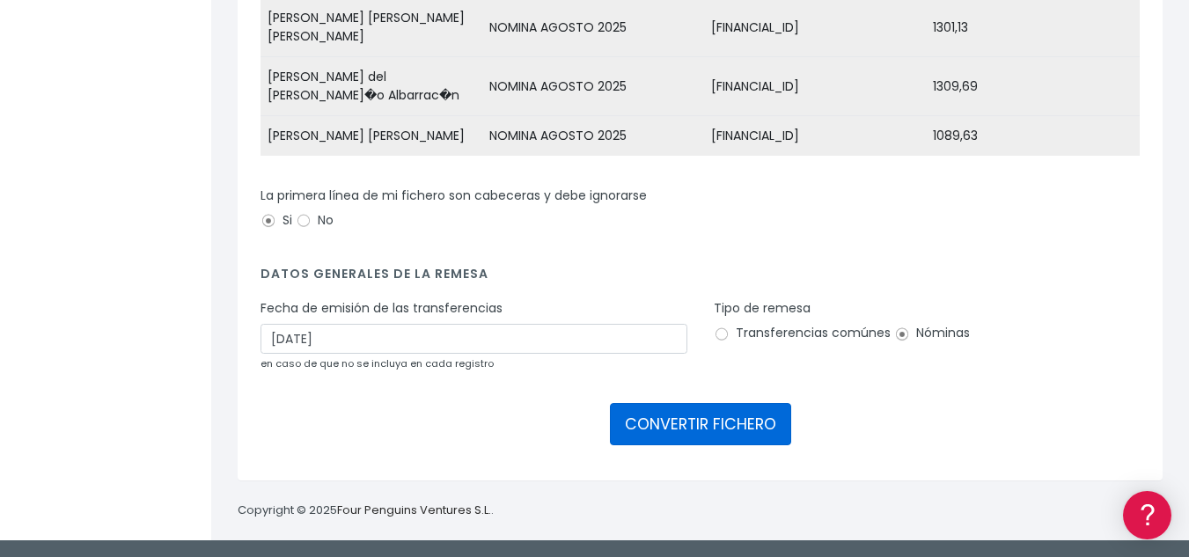
click at [677, 429] on button "CONVERTIR FICHERO" at bounding box center [700, 424] width 181 height 42
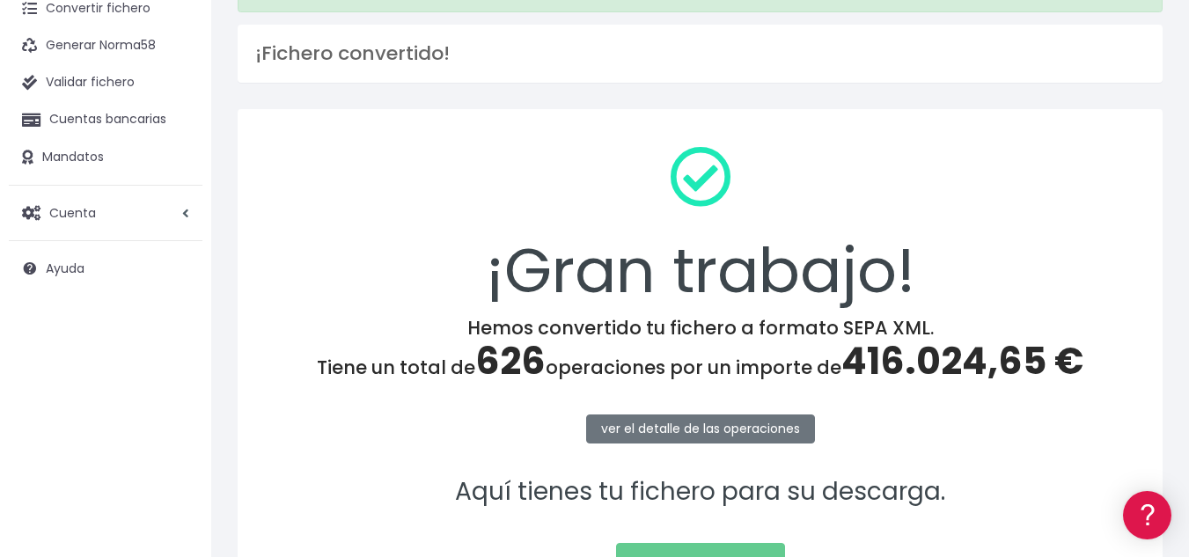
scroll to position [264, 0]
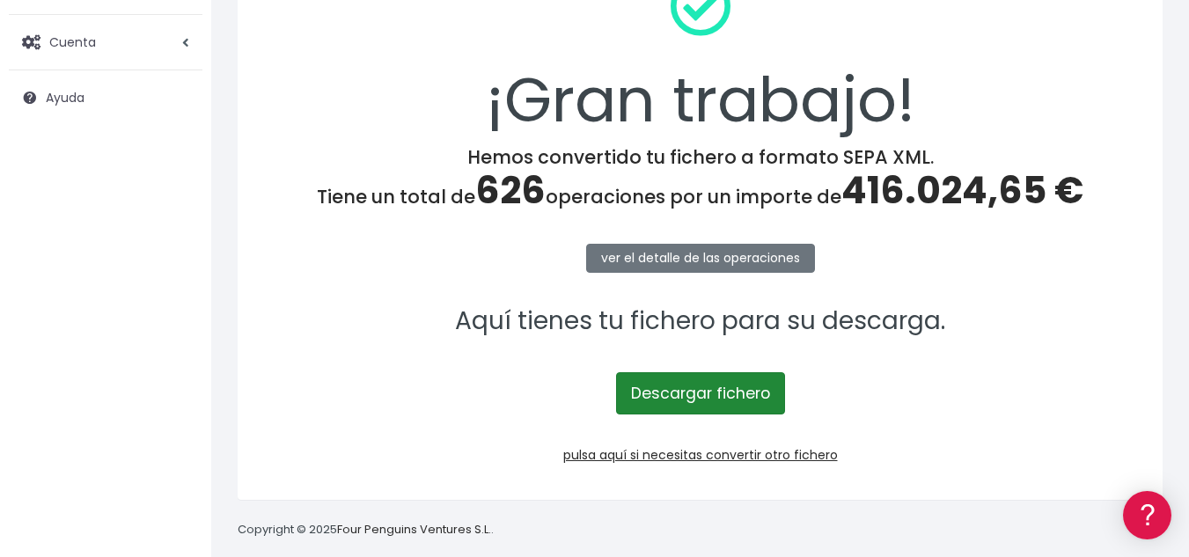
click at [716, 399] on link "Descargar fichero" at bounding box center [700, 393] width 169 height 42
click at [745, 391] on link "Descargar fichero" at bounding box center [700, 393] width 169 height 42
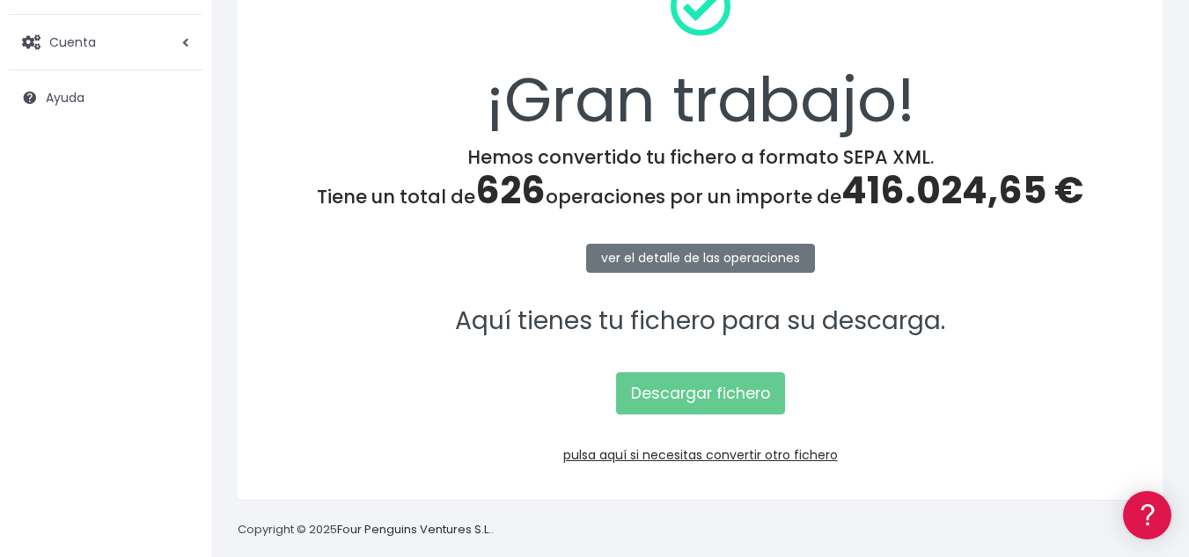
click at [512, 283] on div "¡Gran trabajo! Hemos convertido tu fichero a formato SEPA XML. Tiene un total d…" at bounding box center [700, 218] width 925 height 561
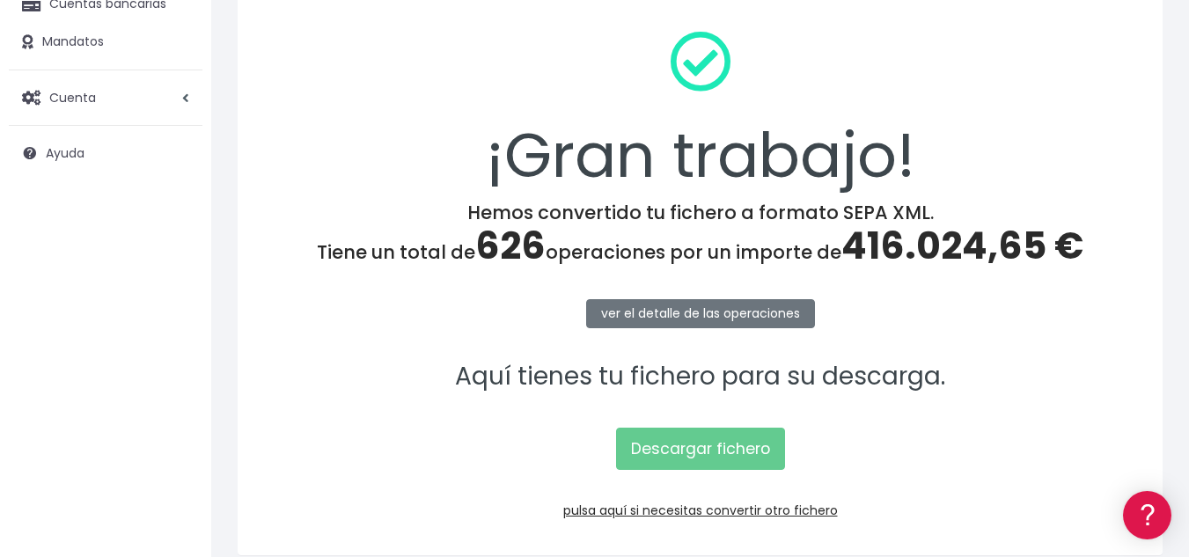
scroll to position [0, 0]
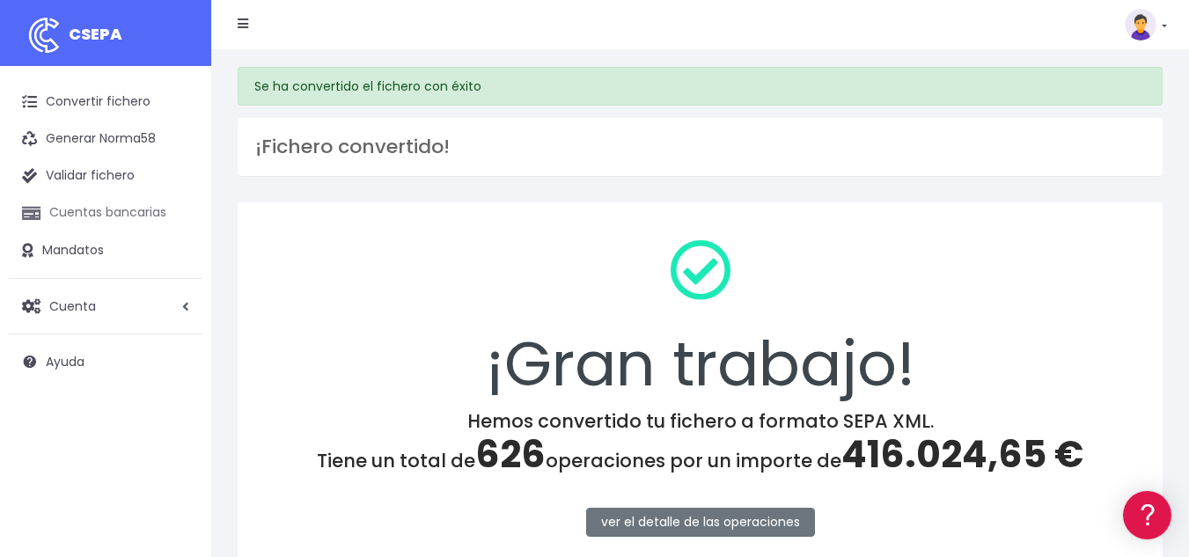
click at [99, 217] on link "Cuentas bancarias" at bounding box center [106, 212] width 194 height 37
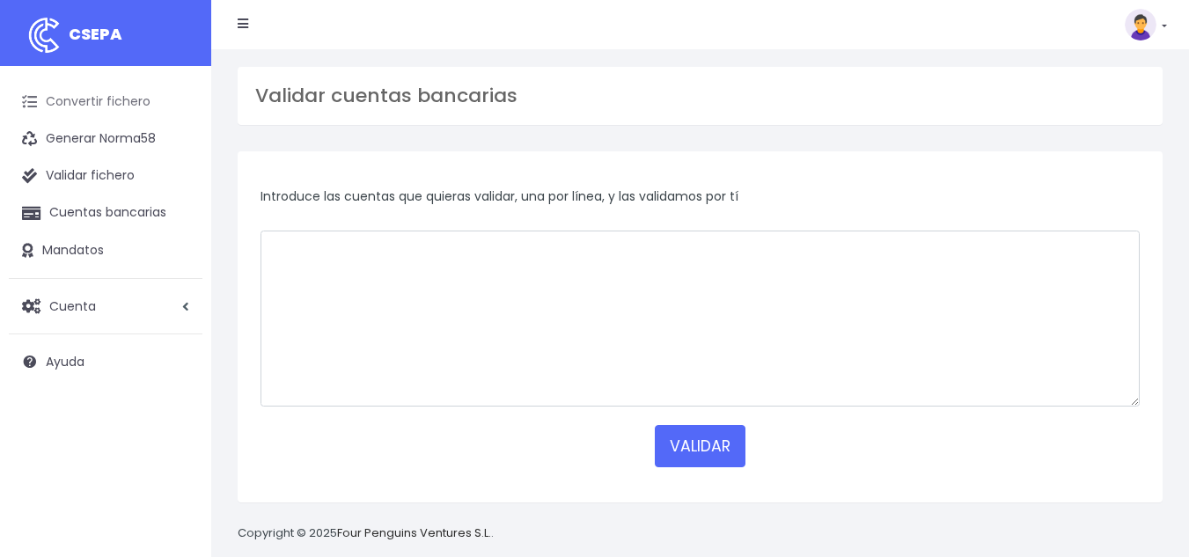
click at [93, 113] on link "Convertir fichero" at bounding box center [106, 102] width 194 height 37
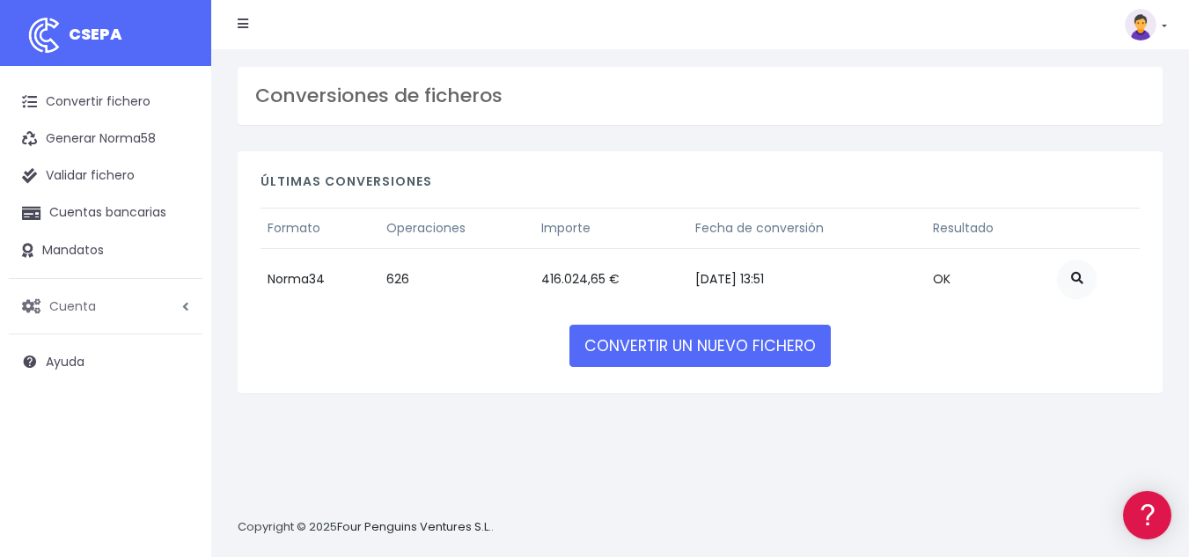
click at [98, 309] on link "Cuenta" at bounding box center [106, 306] width 194 height 37
click at [65, 353] on link "Perfiles" at bounding box center [115, 349] width 174 height 32
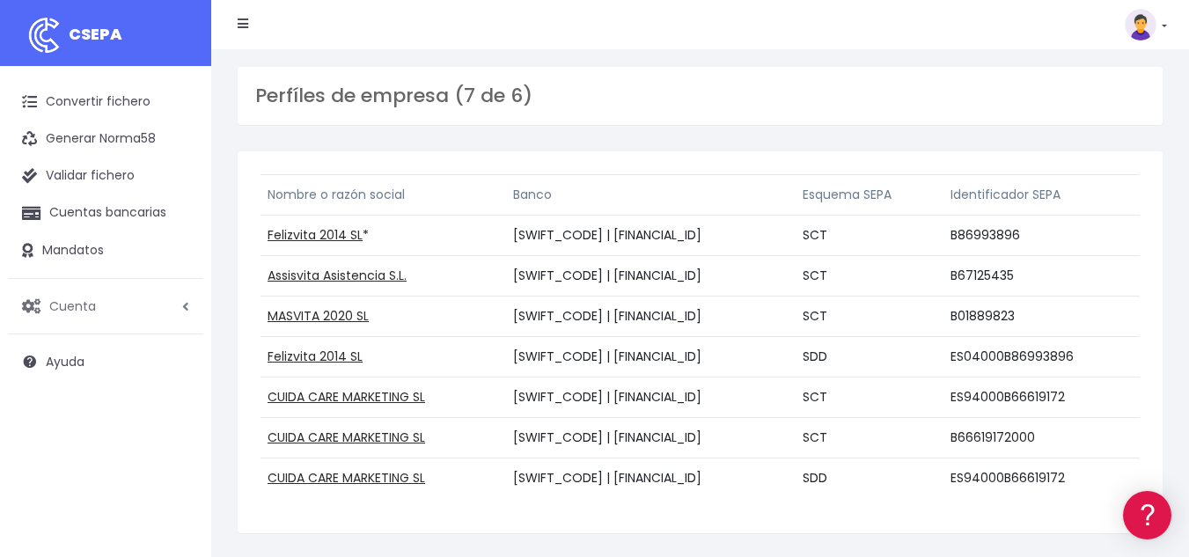
click at [106, 304] on link "Cuenta" at bounding box center [106, 306] width 194 height 37
click at [95, 386] on link "Suscripción" at bounding box center [115, 380] width 174 height 32
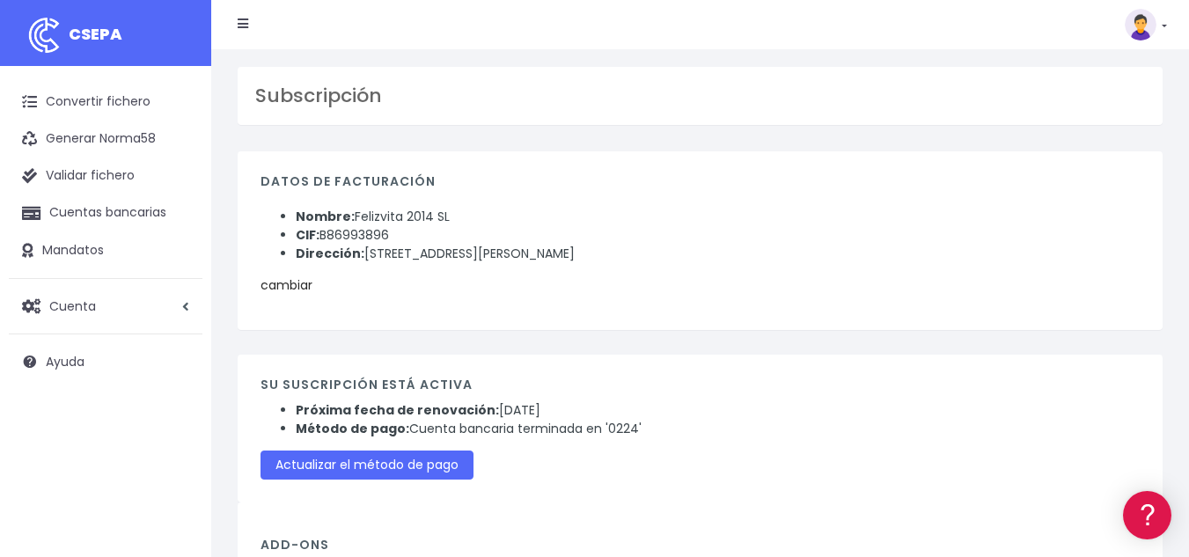
click at [286, 289] on link "cambiar" at bounding box center [286, 285] width 52 height 18
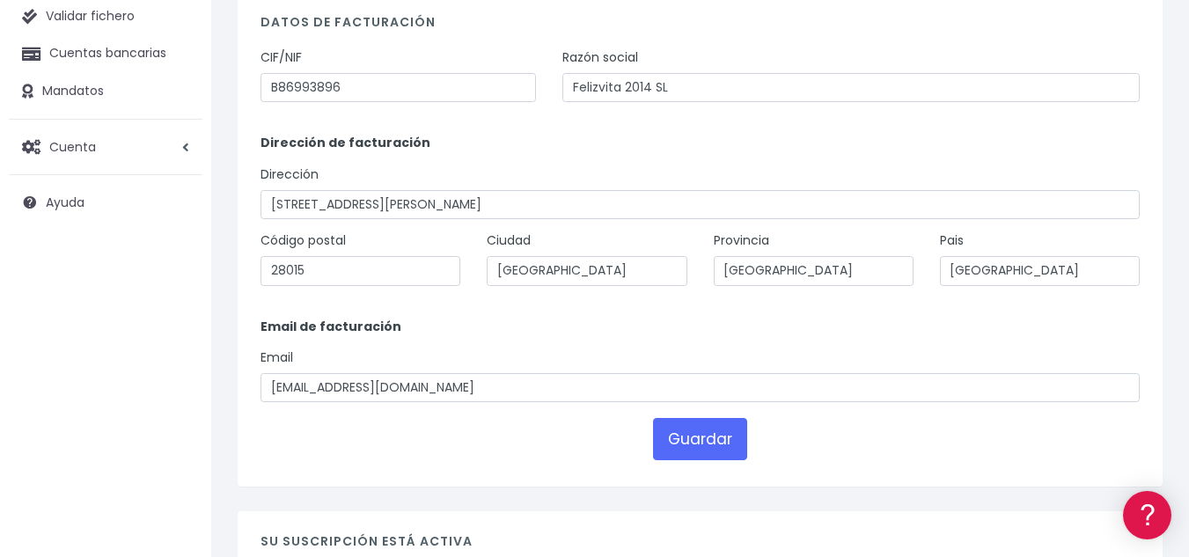
scroll to position [176, 0]
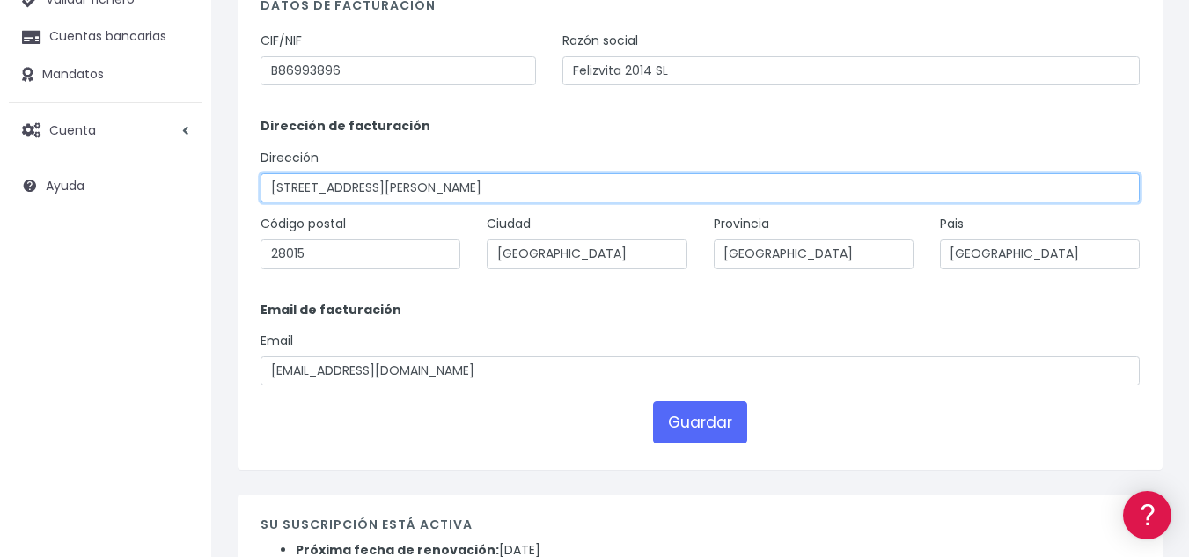
drag, startPoint x: 525, startPoint y: 191, endPoint x: 267, endPoint y: 191, distance: 257.8
click at [267, 191] on input "CALLE ANDRES MELLADO 7, 1º-DERECHA" at bounding box center [699, 188] width 879 height 30
click at [462, 186] on input "Avenida General Perón, 4" at bounding box center [699, 188] width 879 height 30
click at [520, 189] on input "Avenida General Perón, 4-Puerta 2" at bounding box center [699, 188] width 879 height 30
drag, startPoint x: 504, startPoint y: 188, endPoint x: 426, endPoint y: 188, distance: 78.3
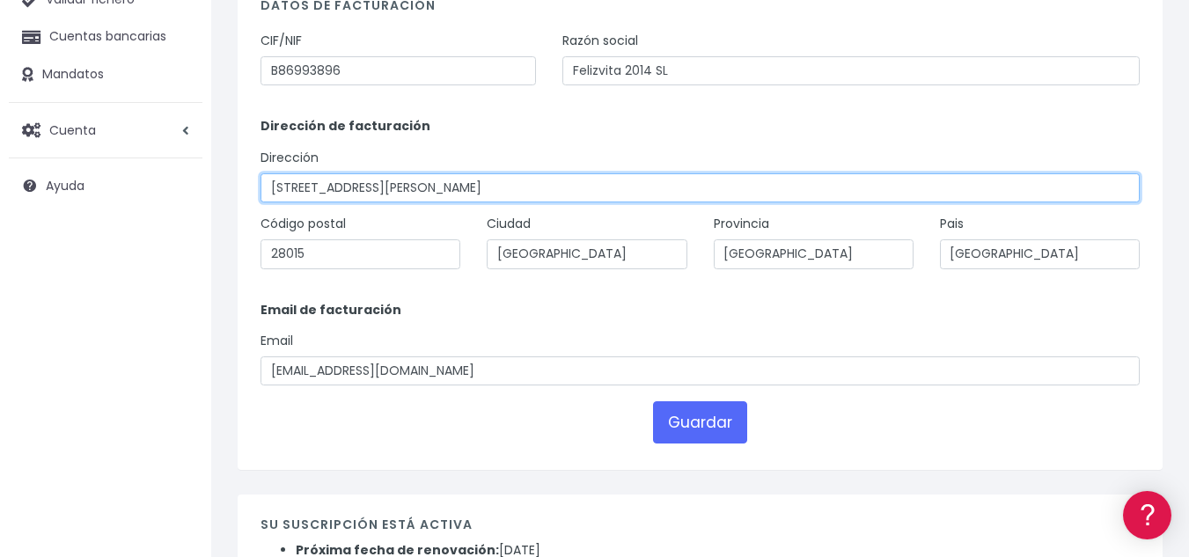
click at [426, 188] on input "Avenida General Perón, 4-Puerta 2" at bounding box center [699, 188] width 879 height 30
type input "Avenida General Perón, 4"
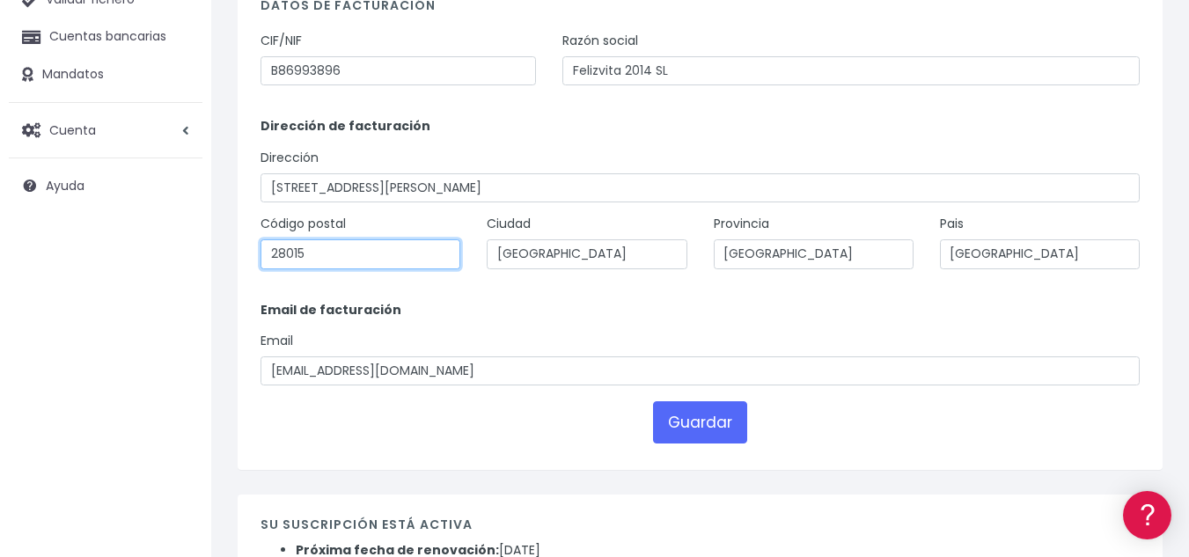
click at [364, 259] on input "28015" at bounding box center [360, 254] width 200 height 30
type input "28020"
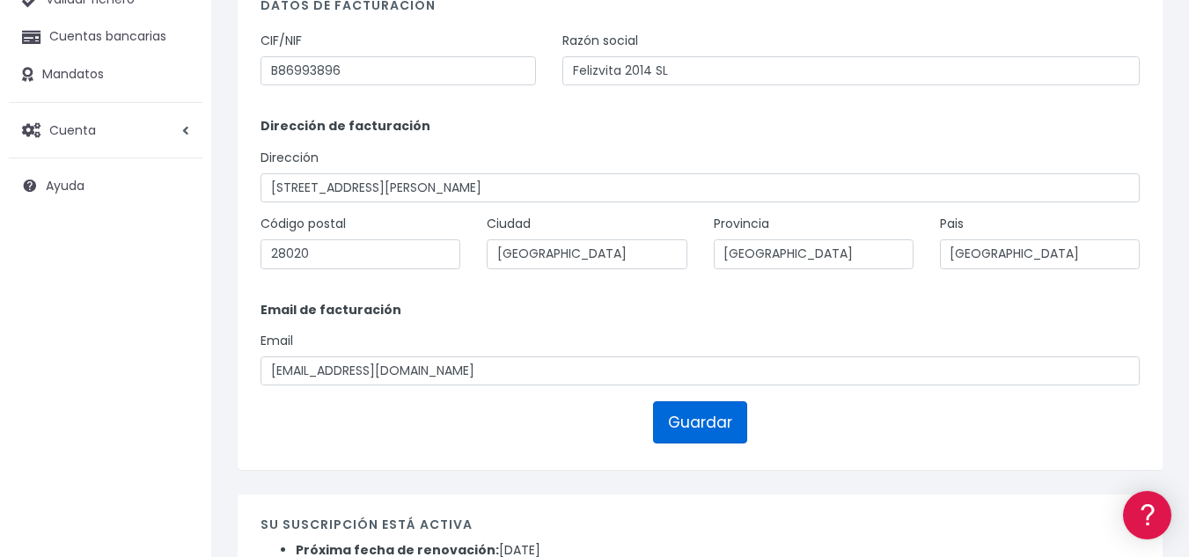
click at [685, 415] on button "Guardar" at bounding box center [700, 422] width 94 height 42
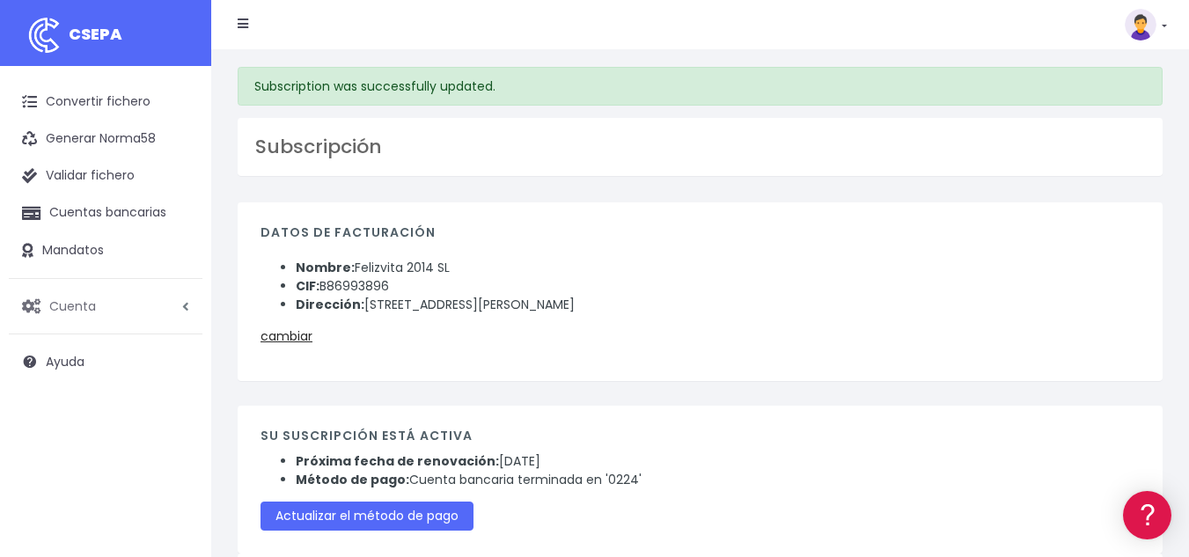
click at [99, 301] on link "Cuenta" at bounding box center [106, 306] width 194 height 37
click at [82, 413] on link "Facturación" at bounding box center [115, 412] width 174 height 32
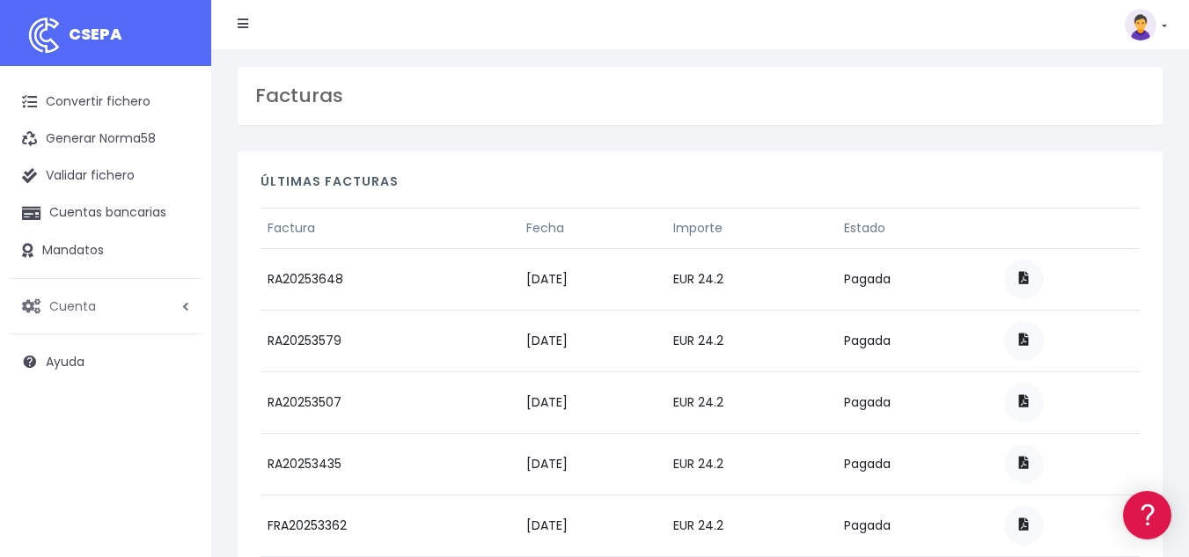
click at [85, 311] on span "Cuenta" at bounding box center [72, 306] width 47 height 18
click at [87, 382] on link "Suscripción" at bounding box center [115, 380] width 174 height 32
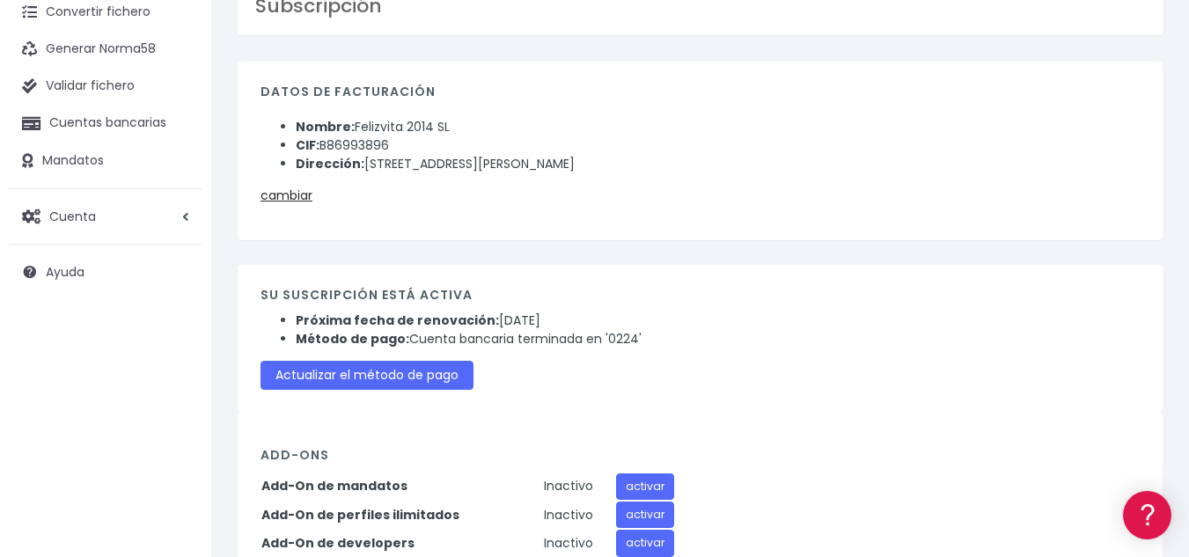
scroll to position [176, 0]
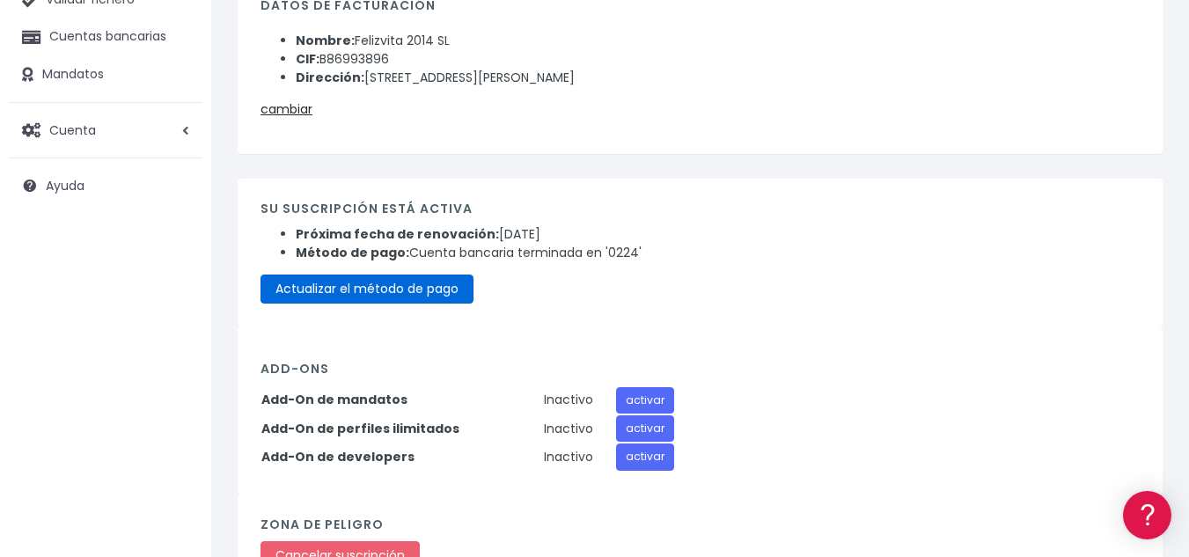
click at [386, 283] on link "Actualizar el método de pago" at bounding box center [366, 289] width 213 height 29
